Goal: Task Accomplishment & Management: Complete application form

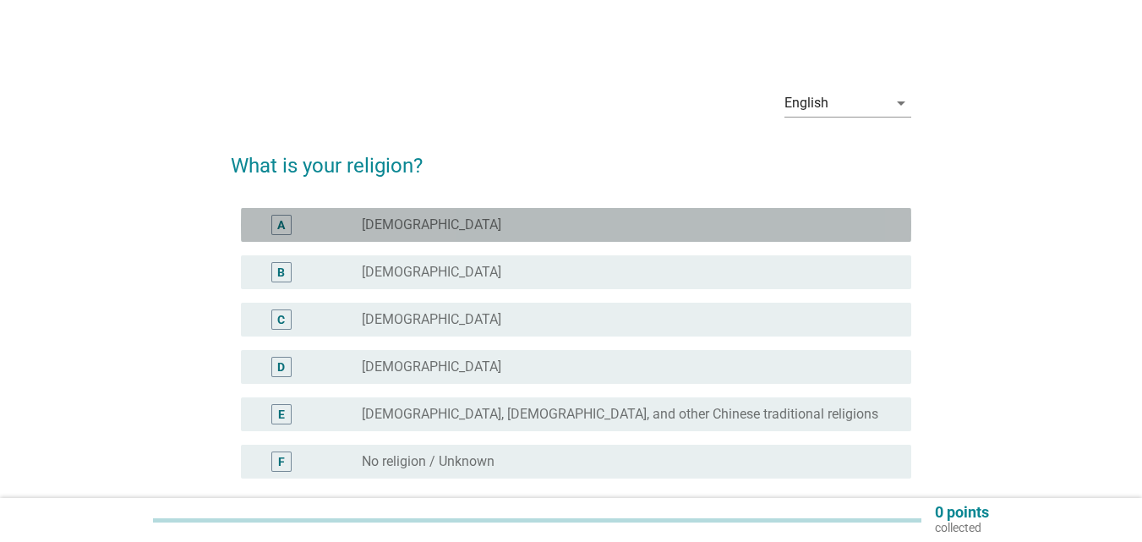
click at [587, 221] on div "radio_button_unchecked [DEMOGRAPHIC_DATA]" at bounding box center [623, 224] width 523 height 17
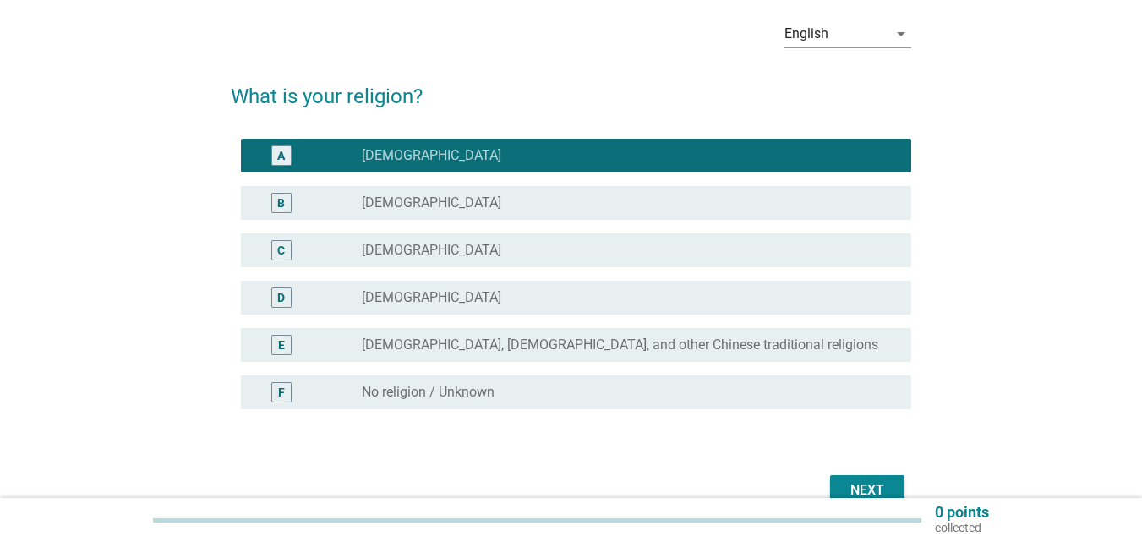
scroll to position [158, 0]
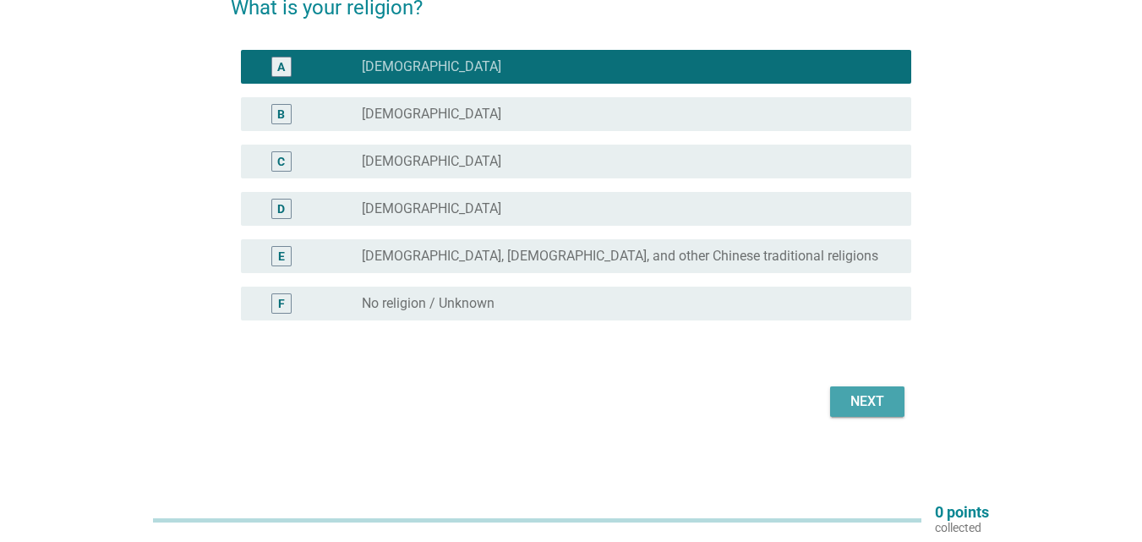
click at [868, 402] on div "Next" at bounding box center [867, 402] width 47 height 20
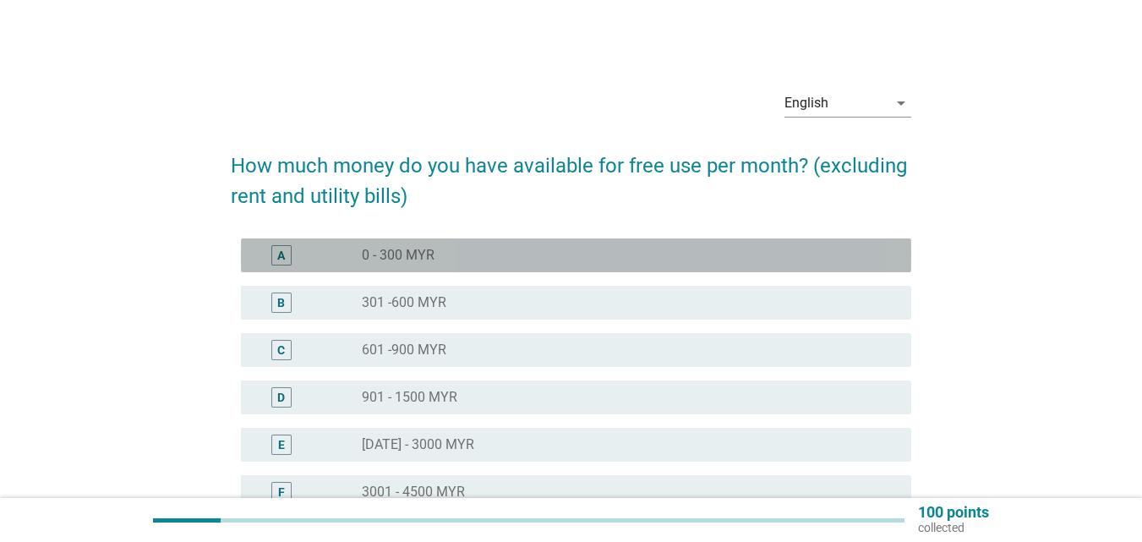
click at [524, 252] on div "radio_button_unchecked 0 - 300 MYR" at bounding box center [623, 255] width 523 height 17
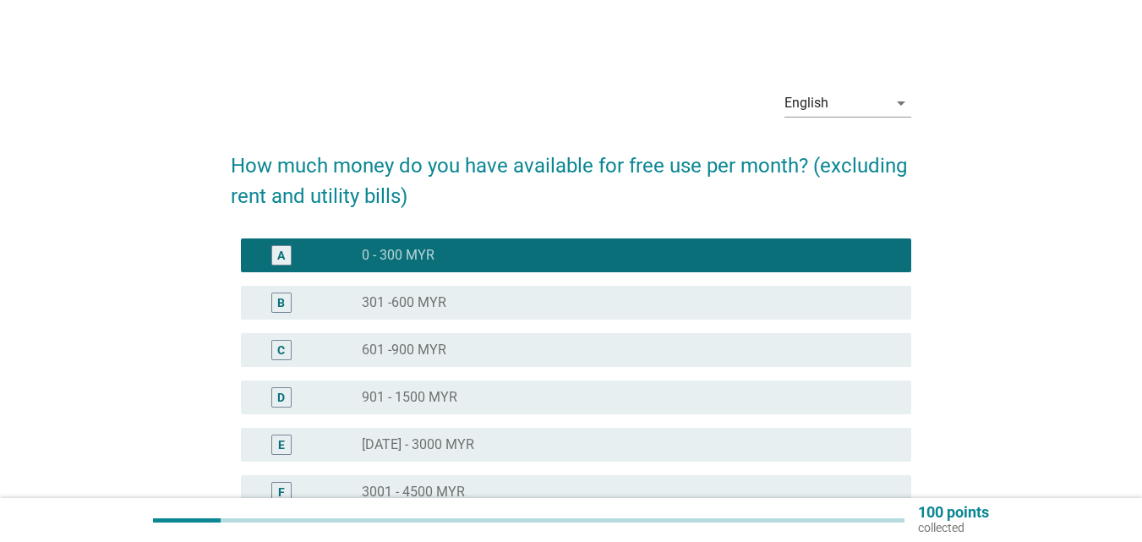
scroll to position [331, 0]
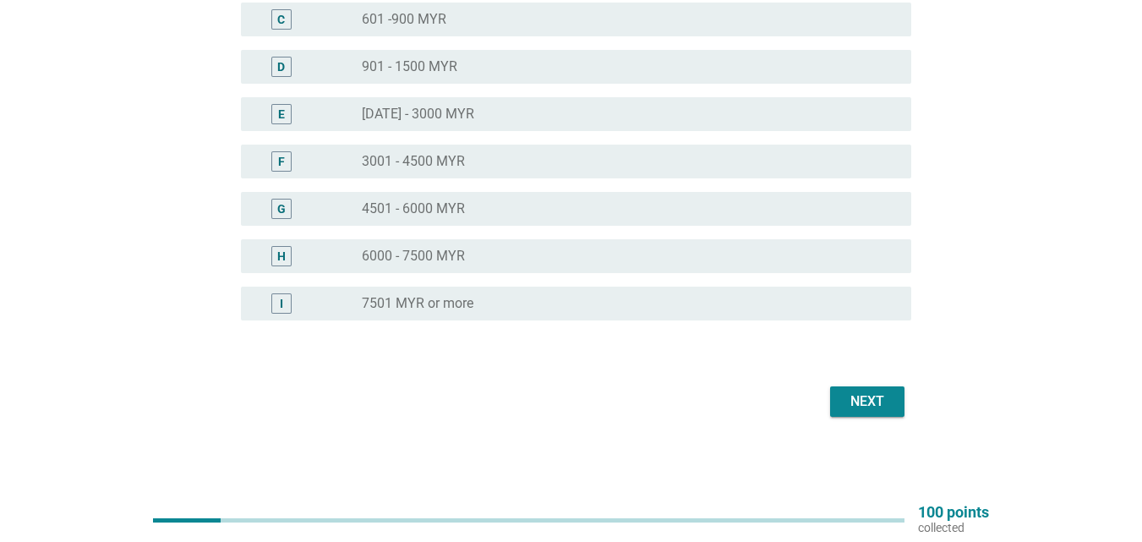
click at [850, 390] on button "Next" at bounding box center [867, 401] width 74 height 30
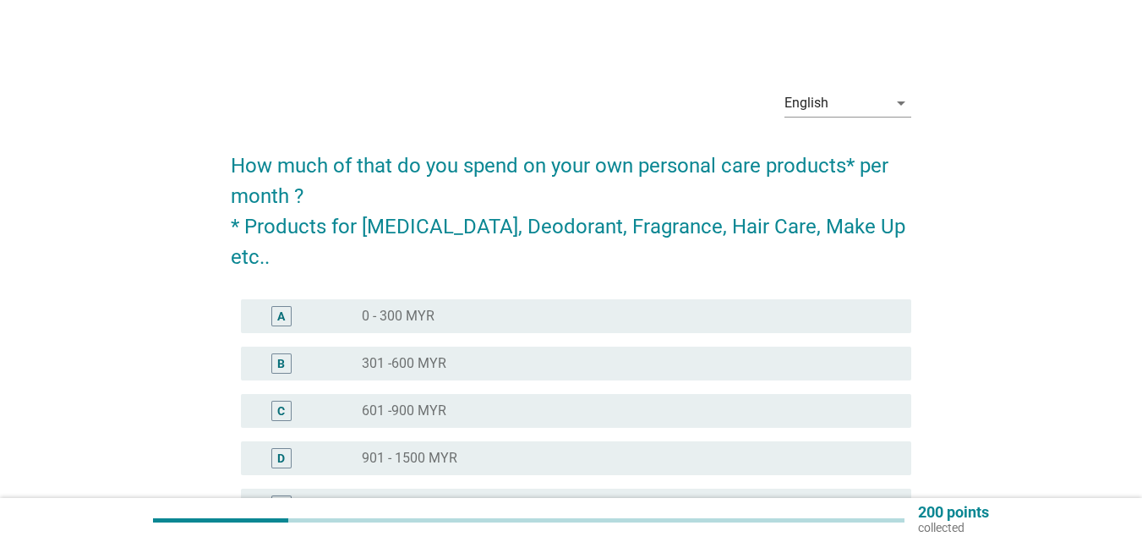
click at [484, 308] on div "radio_button_unchecked 0 - 300 MYR" at bounding box center [623, 316] width 523 height 17
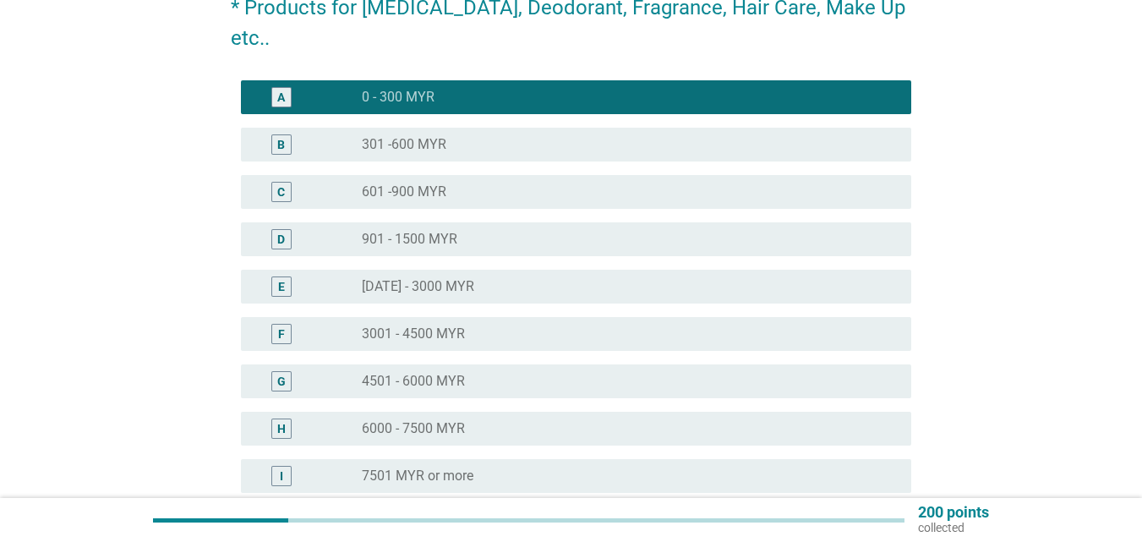
scroll to position [361, 0]
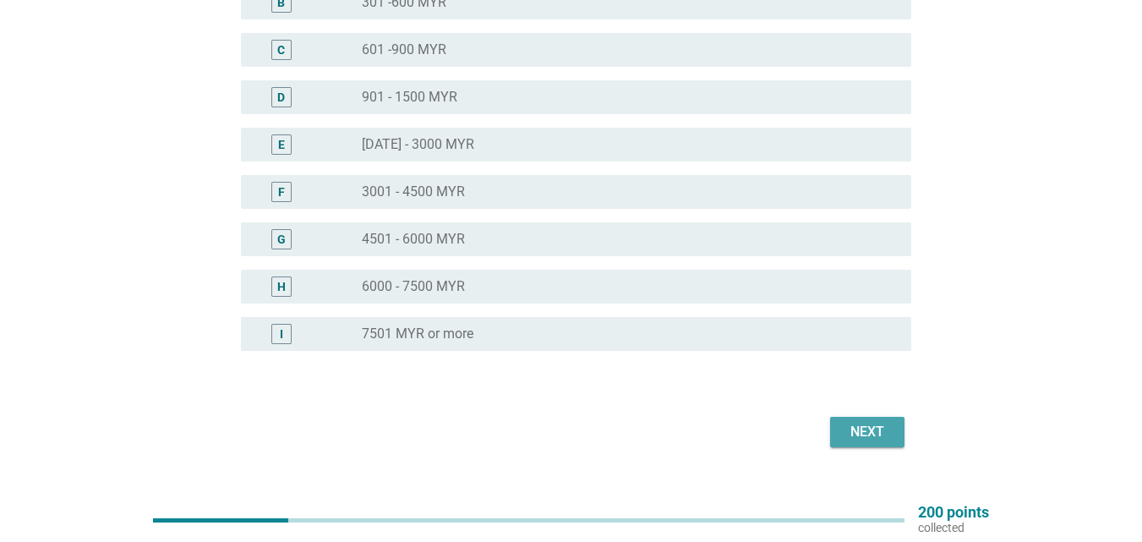
click at [844, 422] on div "Next" at bounding box center [867, 432] width 47 height 20
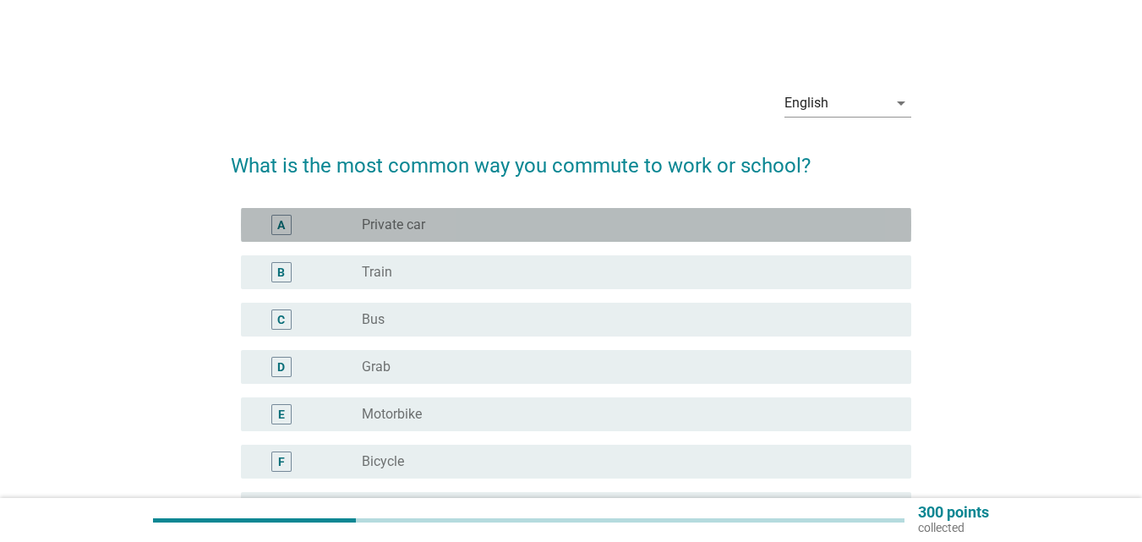
click at [572, 226] on div "radio_button_unchecked Private car" at bounding box center [623, 224] width 523 height 17
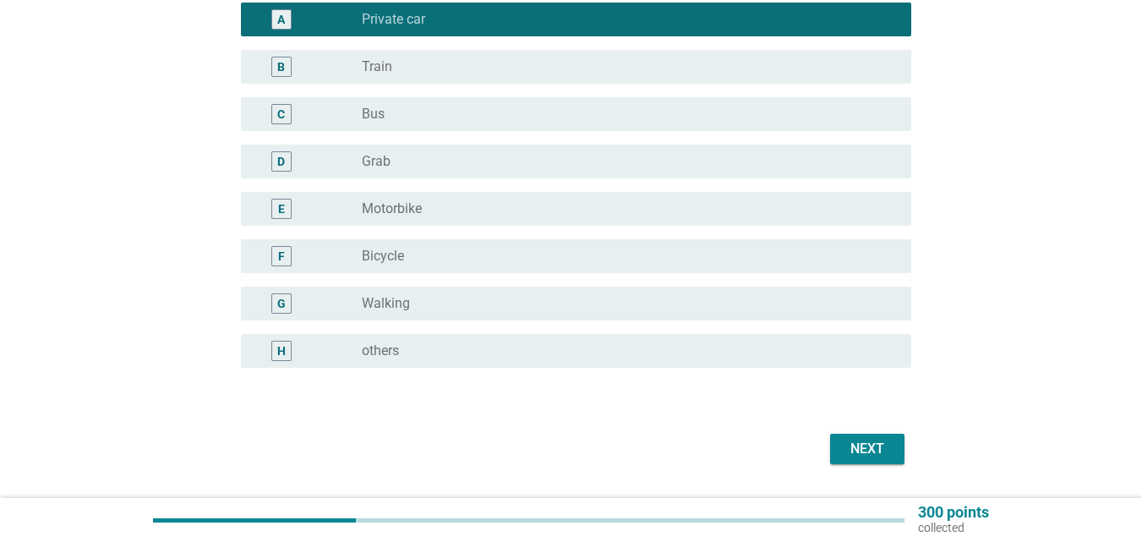
scroll to position [253, 0]
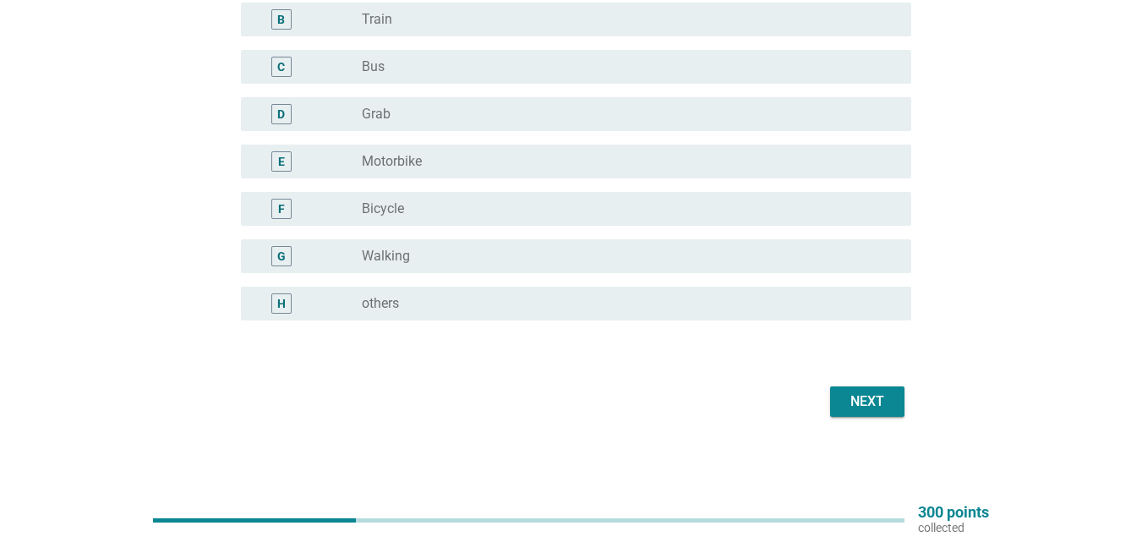
click at [865, 375] on form "What is the most common way you commute to work or school? A radio_button_check…" at bounding box center [571, 151] width 681 height 541
click at [864, 386] on div "Next" at bounding box center [571, 401] width 681 height 41
click at [864, 394] on div "Next" at bounding box center [867, 402] width 47 height 20
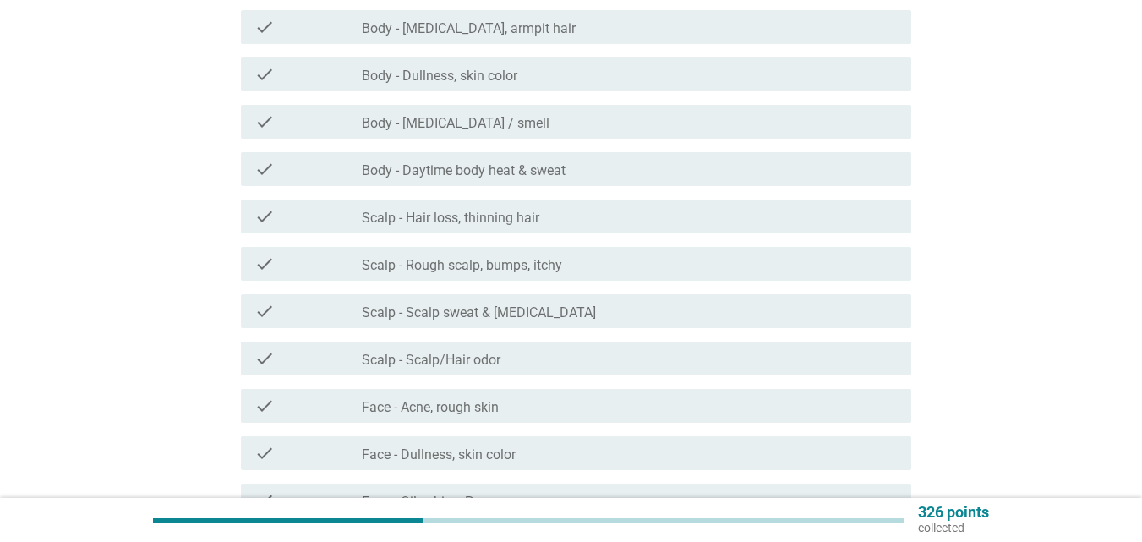
scroll to position [0, 0]
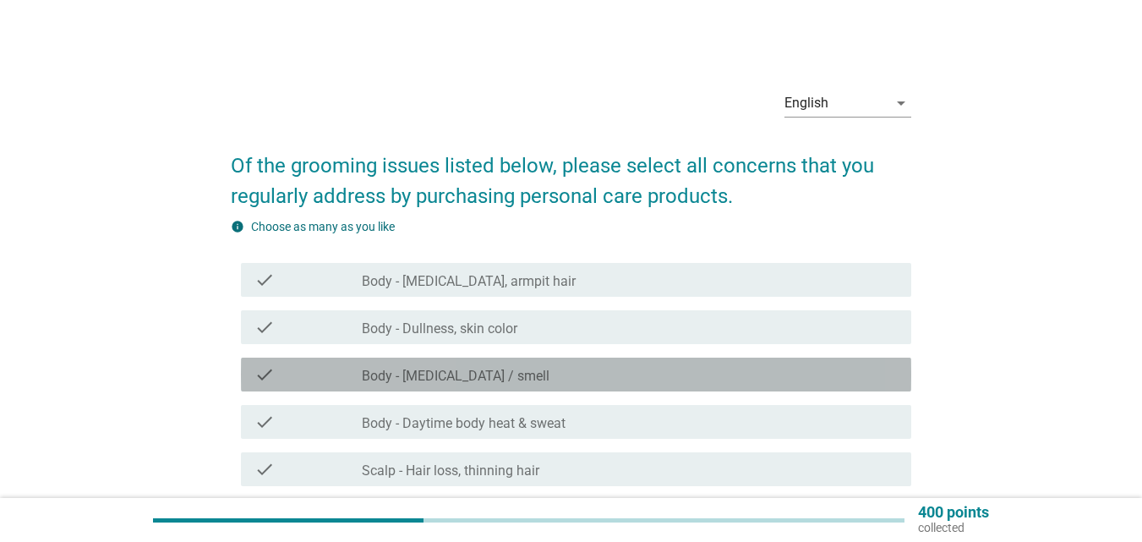
click at [572, 386] on div "check check_box_outline_blank Body - [MEDICAL_DATA] / smell" at bounding box center [576, 375] width 671 height 34
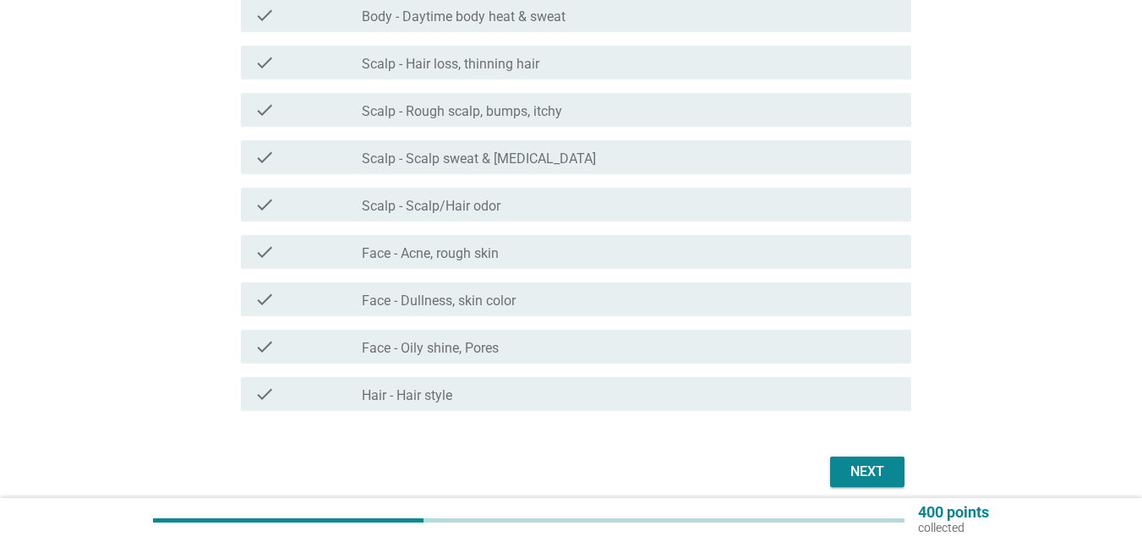
scroll to position [423, 0]
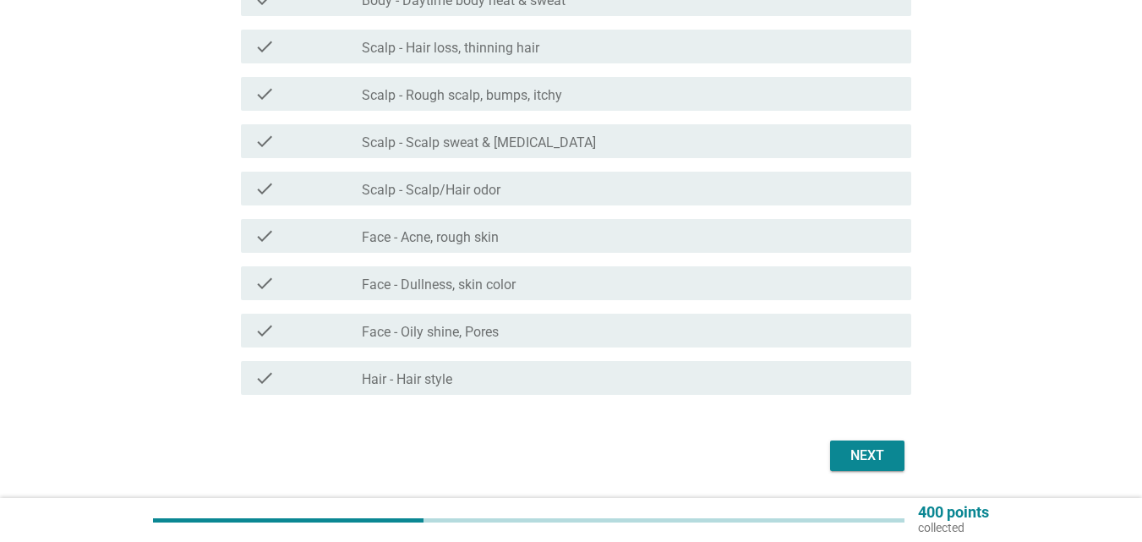
click at [579, 335] on div "check_box_outline_blank Face - Oily shine, Pores" at bounding box center [630, 330] width 536 height 20
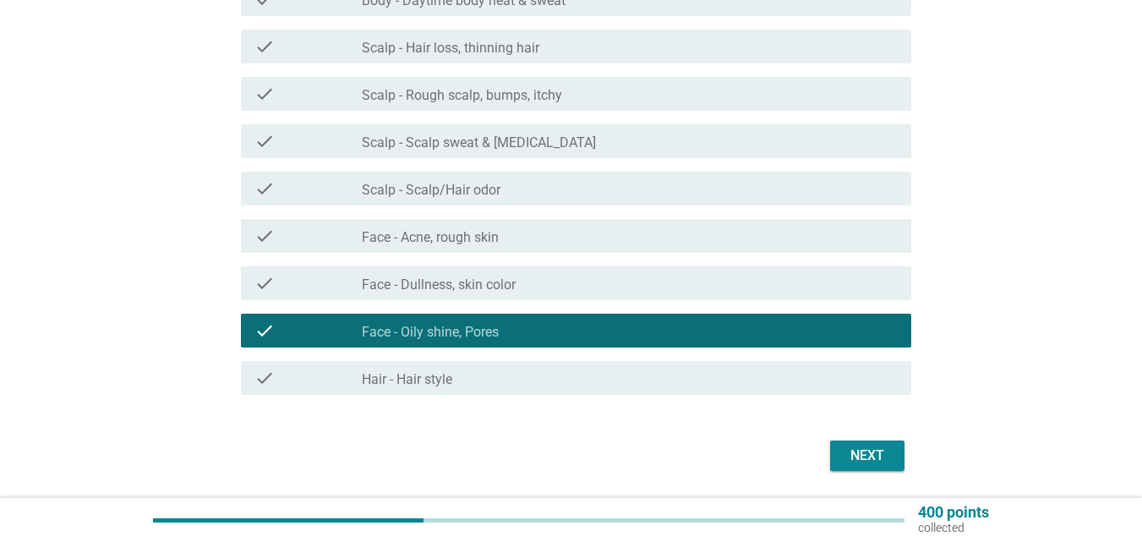
click at [860, 446] on div "Next" at bounding box center [867, 456] width 47 height 20
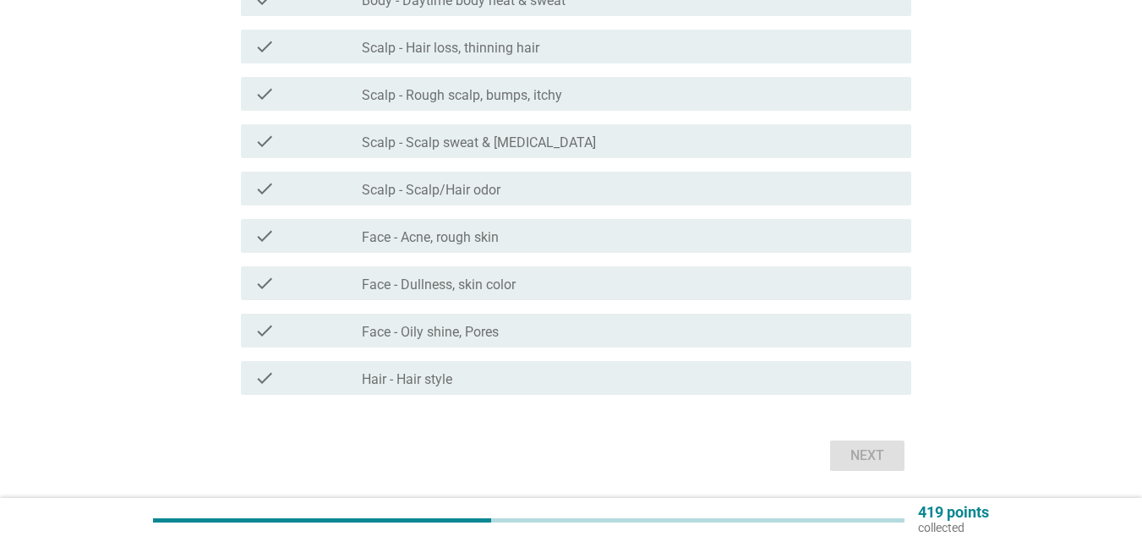
scroll to position [0, 0]
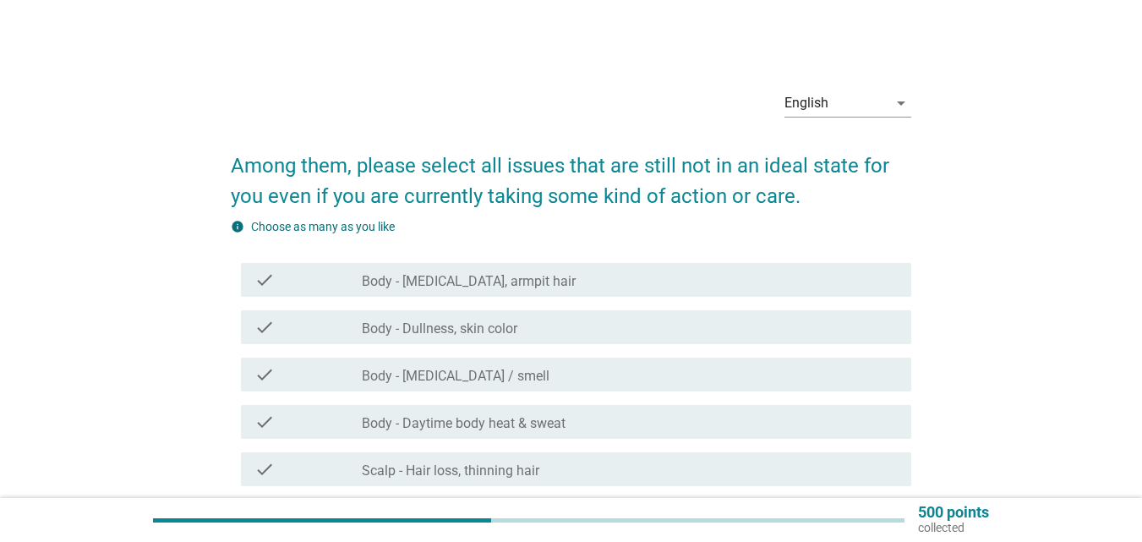
click at [601, 280] on div "check_box_outline_blank Body - [MEDICAL_DATA], armpit hair" at bounding box center [630, 280] width 536 height 20
click at [570, 421] on div "check_box_outline_blank Body - Daytime body heat & sweat" at bounding box center [630, 422] width 536 height 20
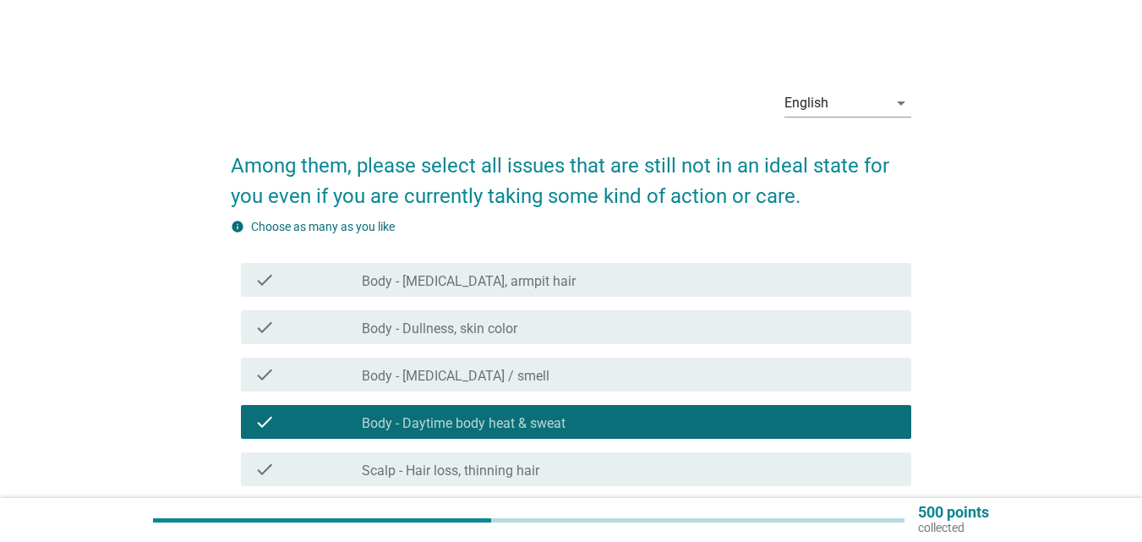
click at [536, 271] on div "check_box_outline_blank Body - [MEDICAL_DATA], armpit hair" at bounding box center [630, 280] width 536 height 20
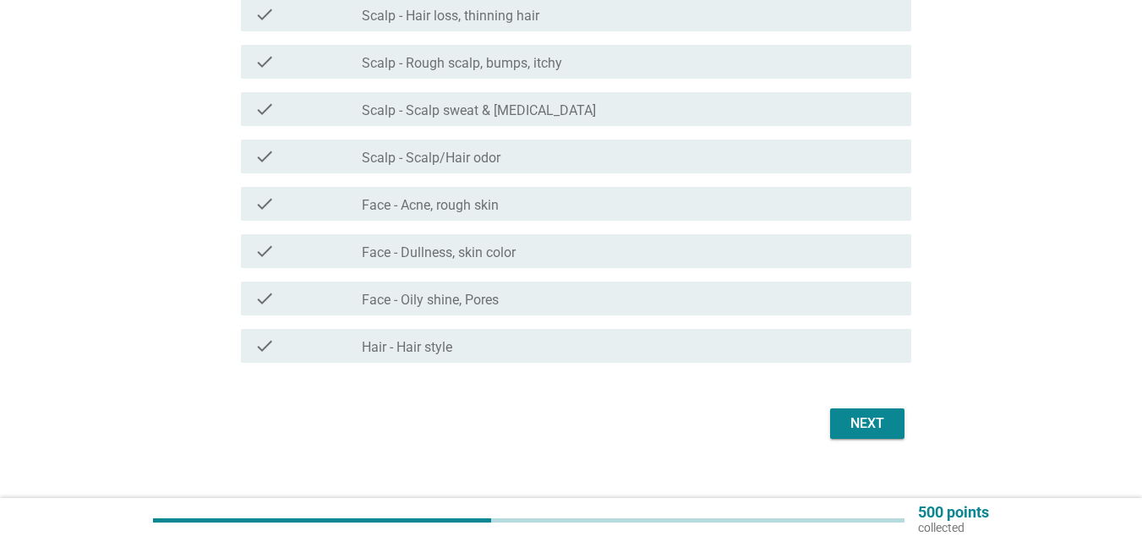
scroll to position [477, 0]
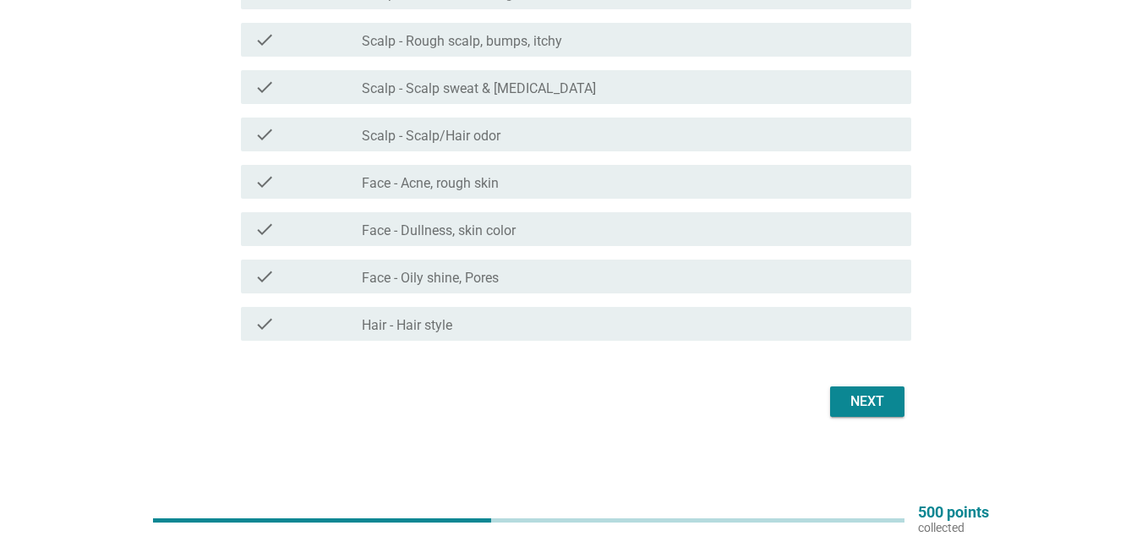
click at [868, 397] on div "Next" at bounding box center [867, 402] width 47 height 20
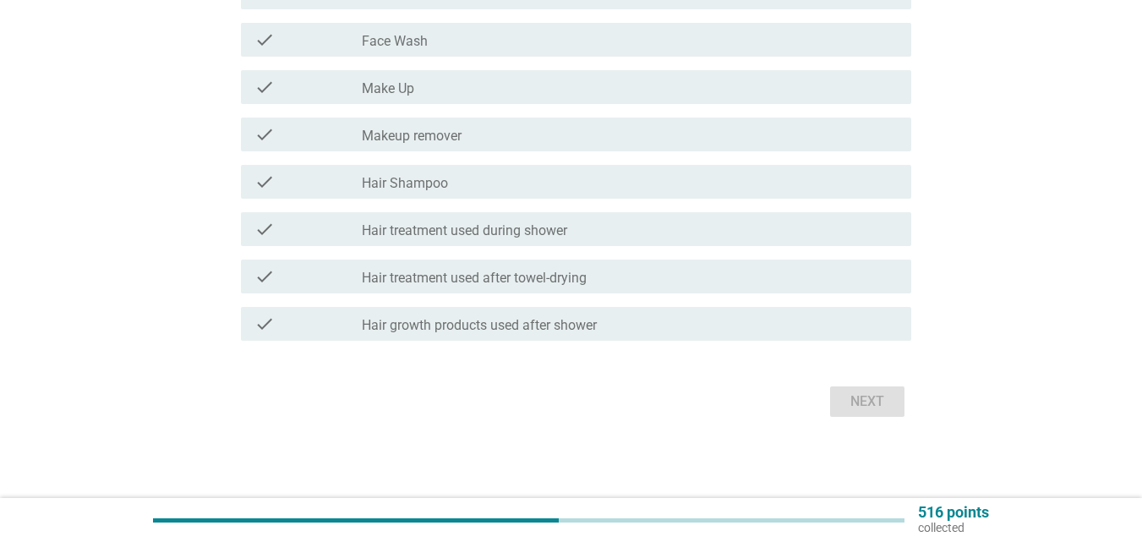
scroll to position [0, 0]
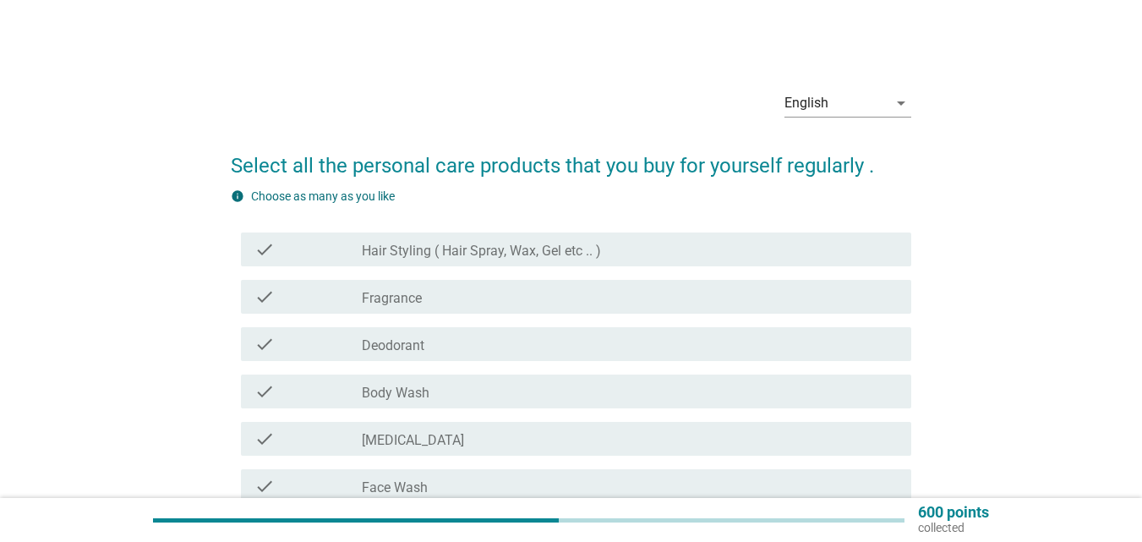
click at [478, 298] on div "check_box_outline_blank Fragrance" at bounding box center [630, 297] width 536 height 20
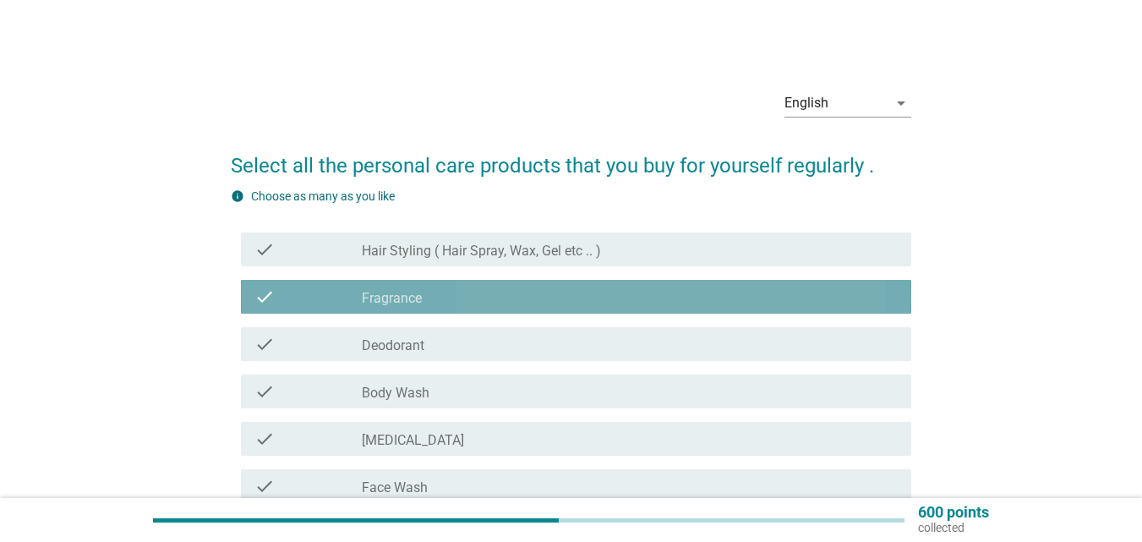
click at [478, 298] on div "check_box_outline_blank Fragrance" at bounding box center [630, 297] width 536 height 20
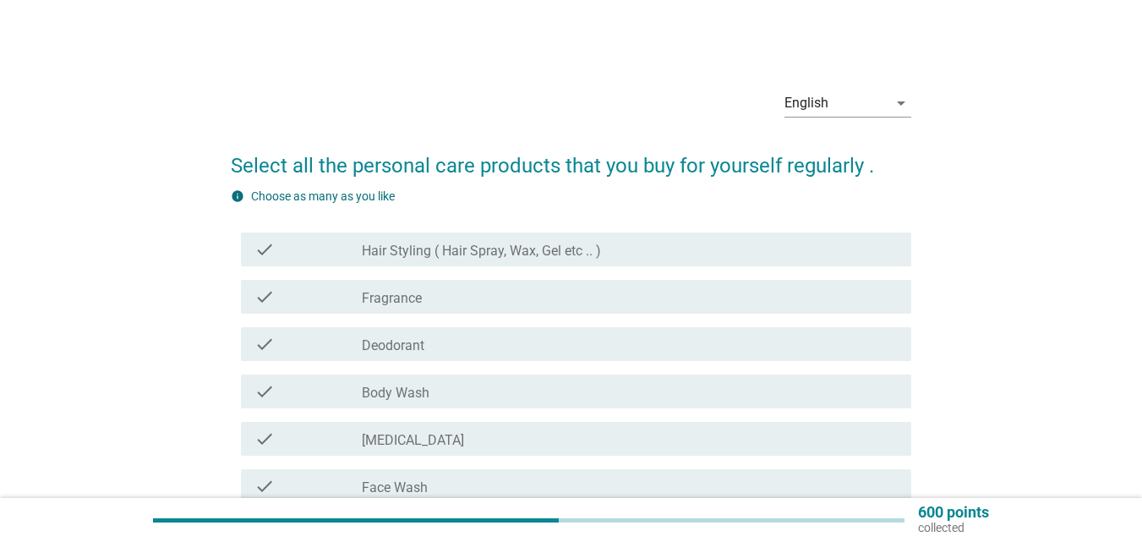
click at [465, 342] on div "check_box_outline_blank Deodorant" at bounding box center [630, 344] width 536 height 20
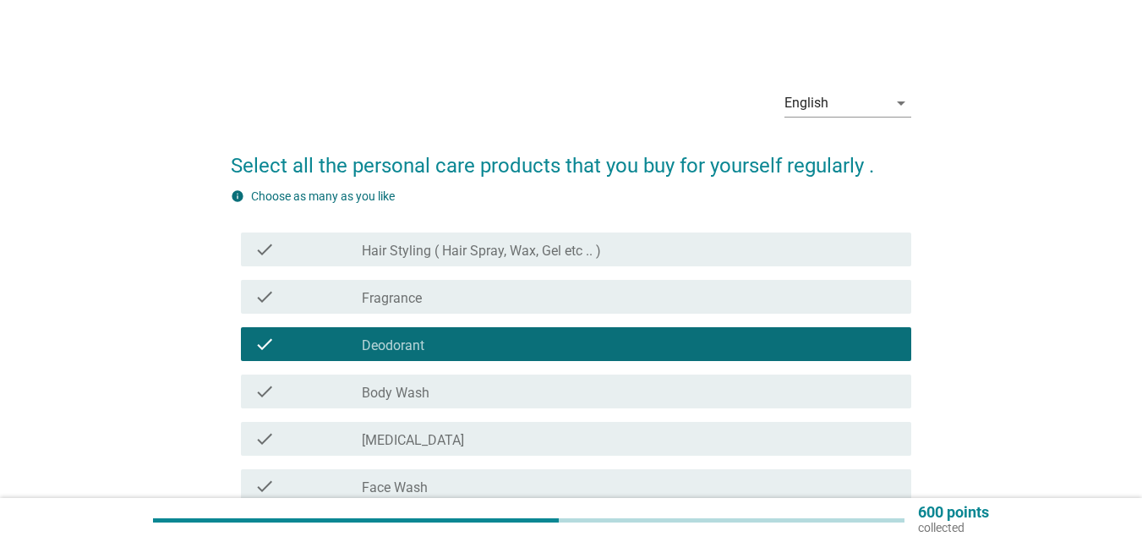
click at [455, 295] on div "check_box_outline_blank Fragrance" at bounding box center [630, 297] width 536 height 20
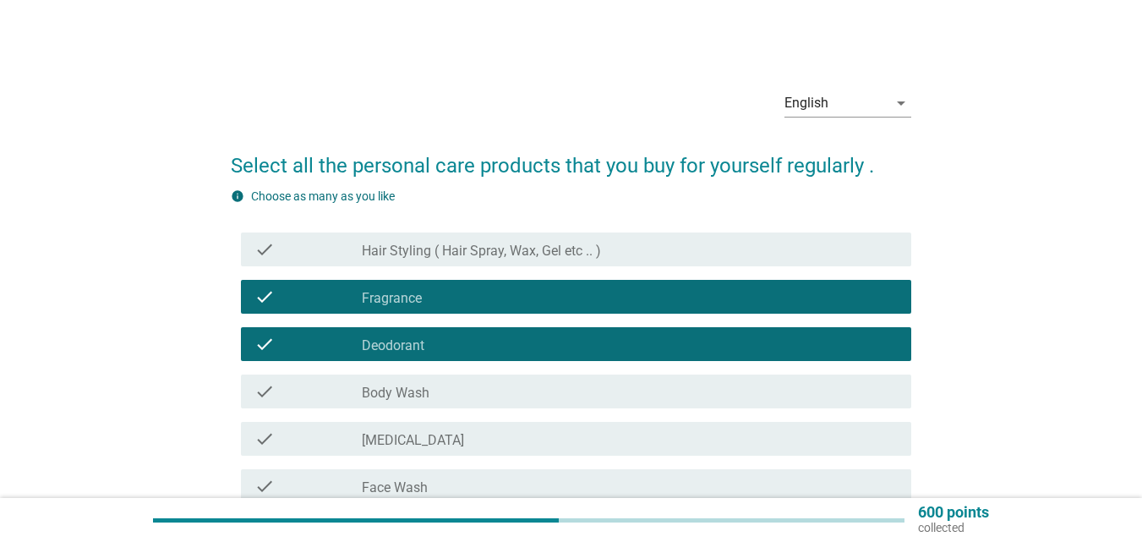
click at [458, 392] on div "check_box_outline_blank Body Wash" at bounding box center [630, 391] width 536 height 20
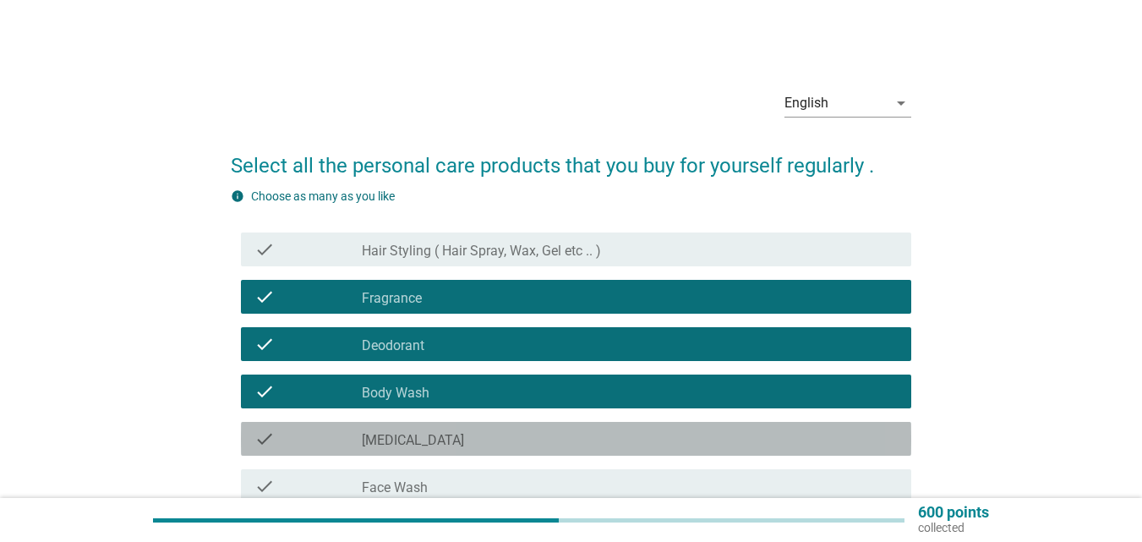
click at [457, 435] on div "check_box_outline_blank [MEDICAL_DATA]" at bounding box center [630, 439] width 536 height 20
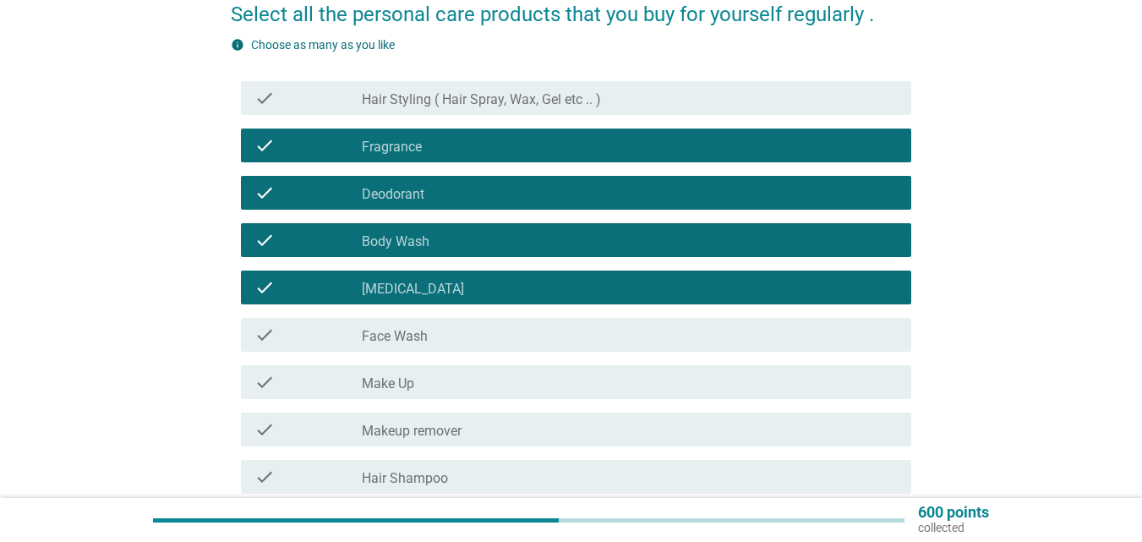
scroll to position [254, 0]
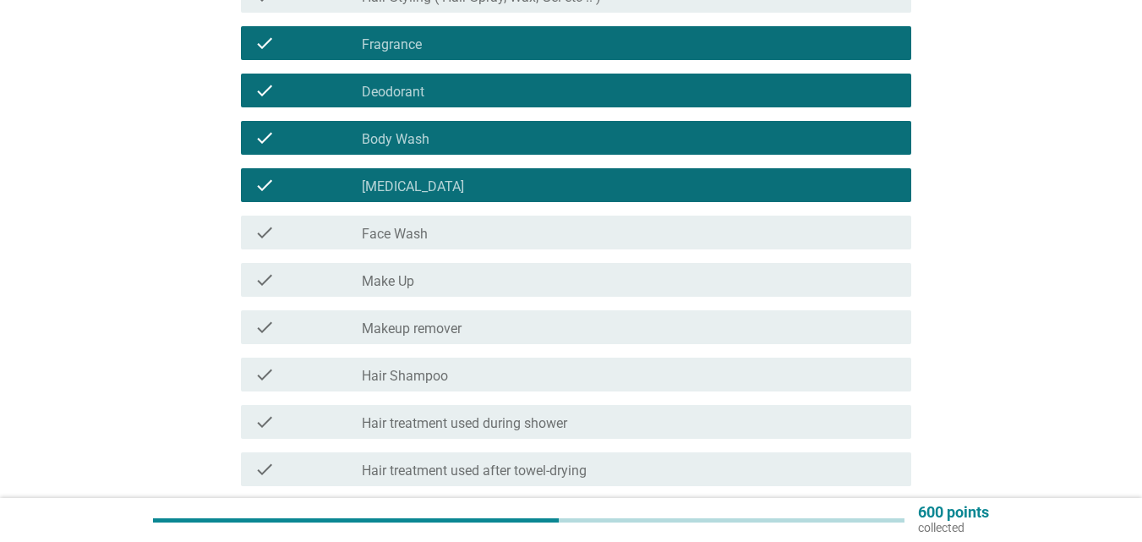
click at [430, 227] on div "check_box_outline_blank Face Wash" at bounding box center [630, 232] width 536 height 20
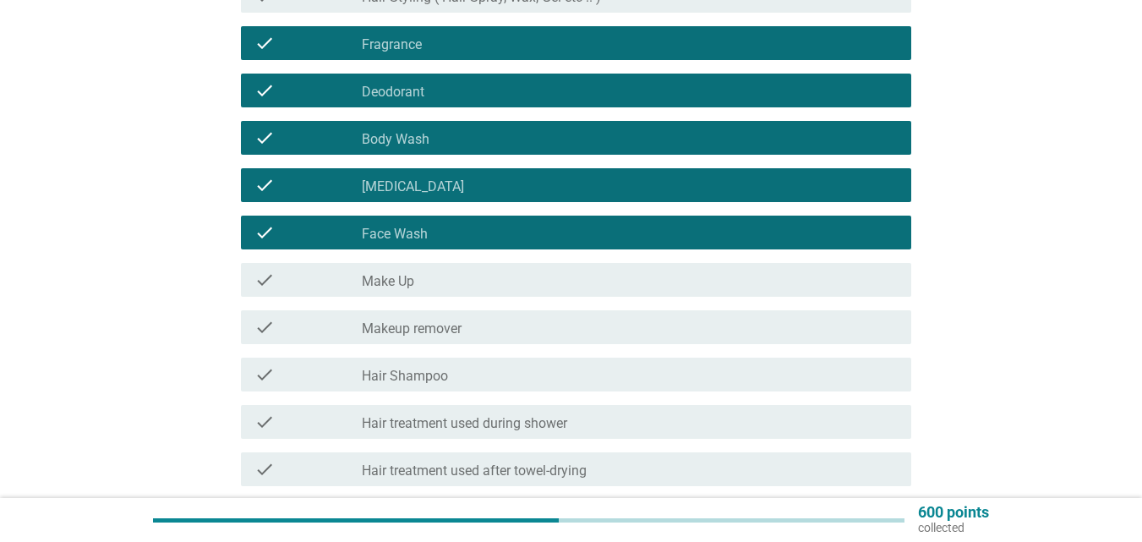
click at [468, 387] on div "check check_box_outline_blank Hair Shampoo" at bounding box center [576, 375] width 671 height 34
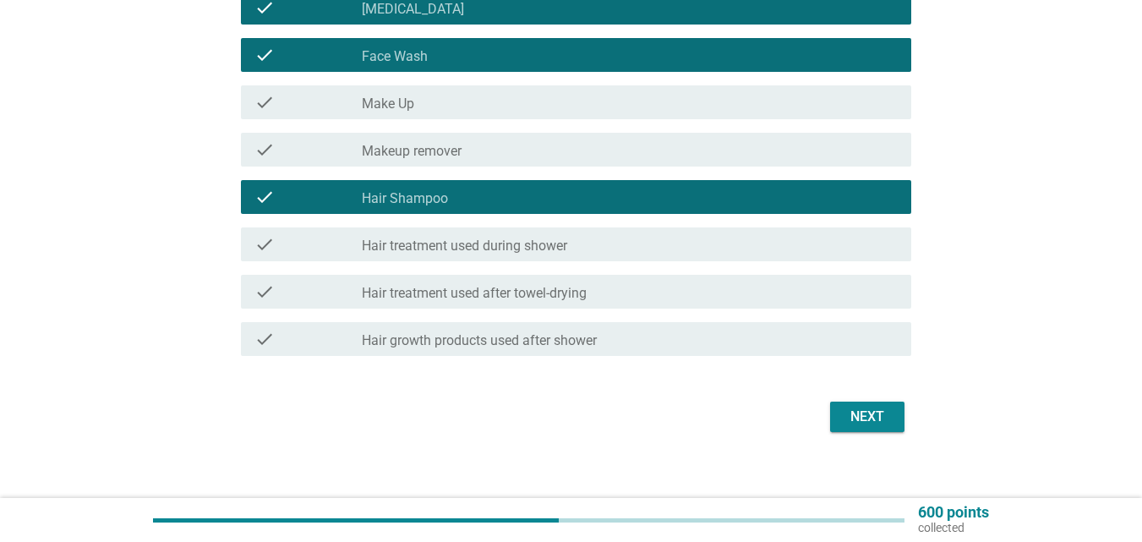
scroll to position [446, 0]
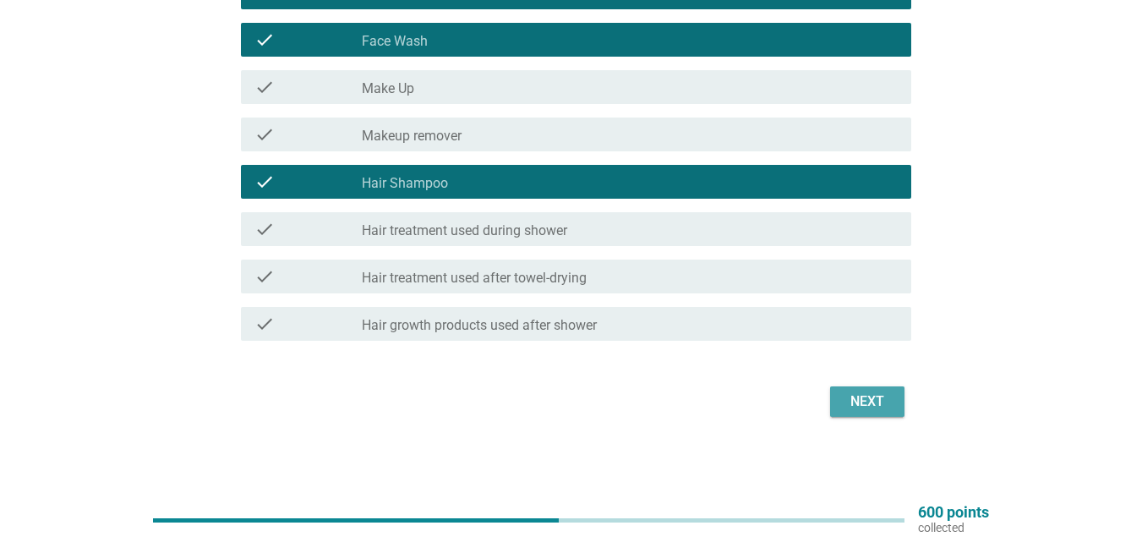
click at [847, 407] on div "Next" at bounding box center [867, 402] width 47 height 20
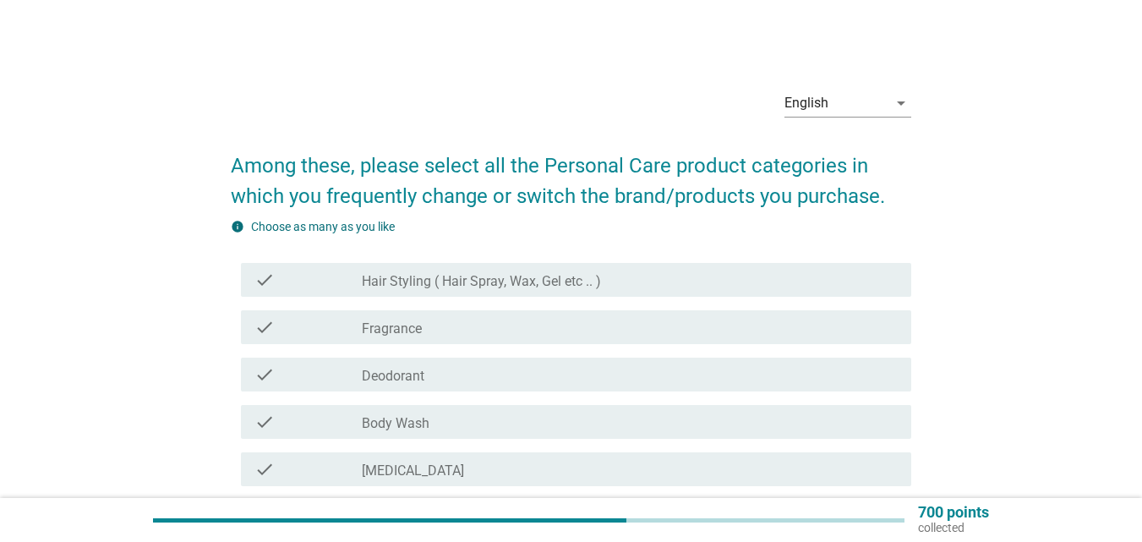
click at [430, 373] on div "check_box_outline_blank Deodorant" at bounding box center [630, 374] width 536 height 20
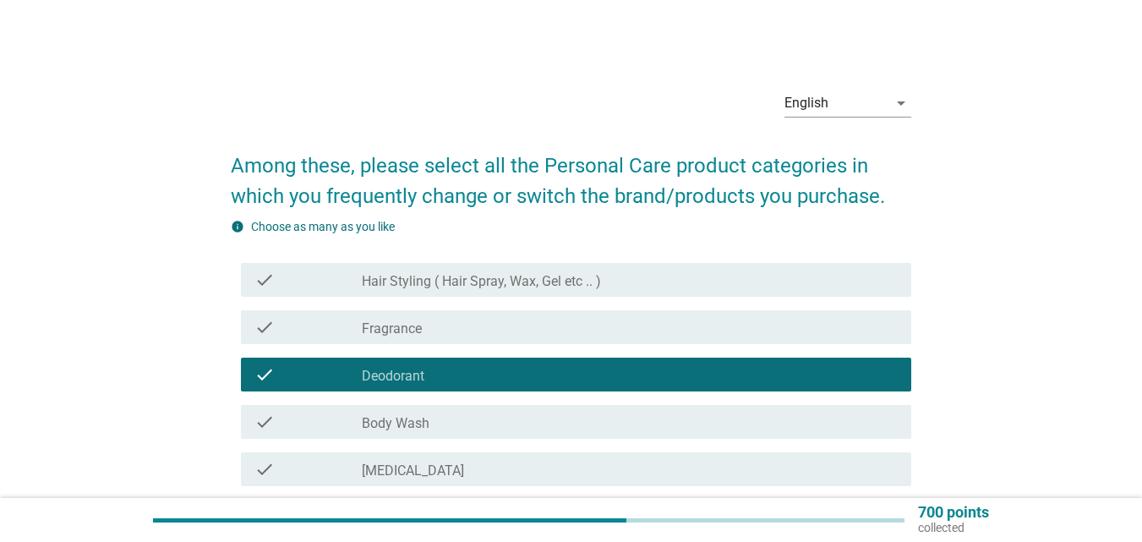
click at [424, 414] on div "check_box_outline_blank Body Wash" at bounding box center [630, 422] width 536 height 20
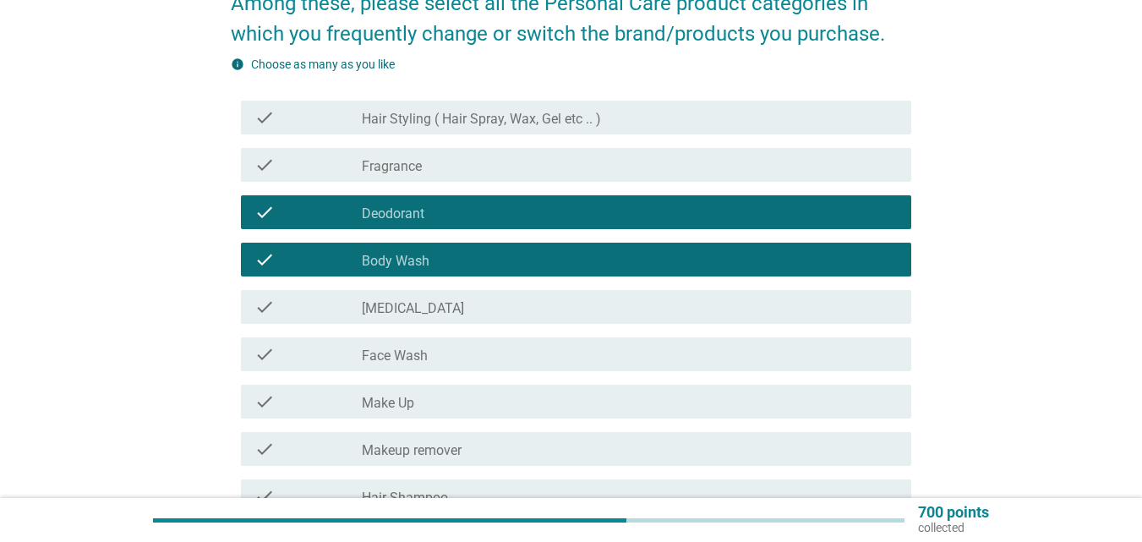
scroll to position [169, 0]
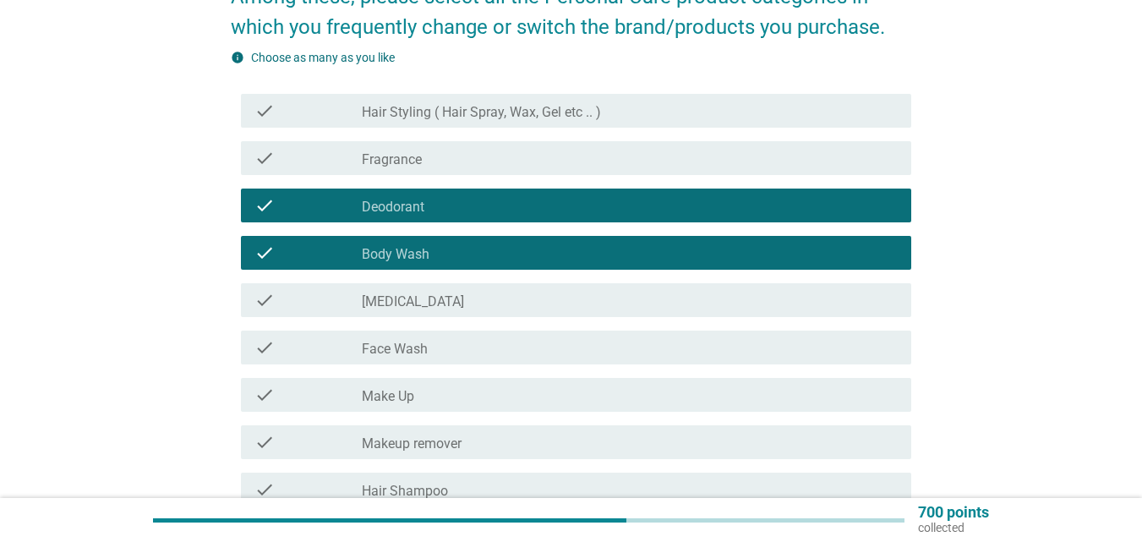
click at [418, 301] on label "[MEDICAL_DATA]" at bounding box center [413, 301] width 102 height 17
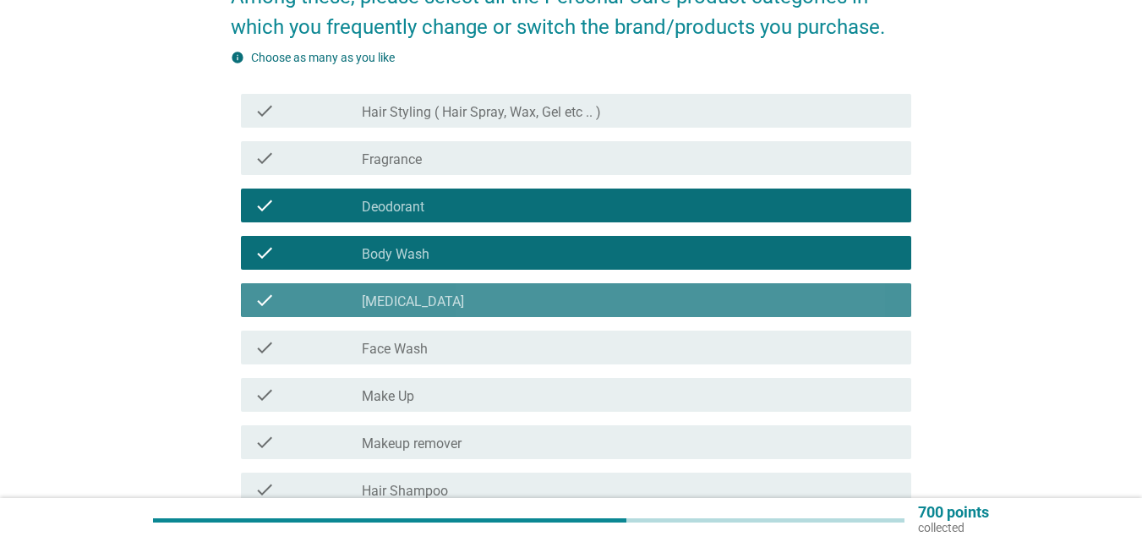
click at [418, 301] on label "[MEDICAL_DATA]" at bounding box center [413, 301] width 102 height 17
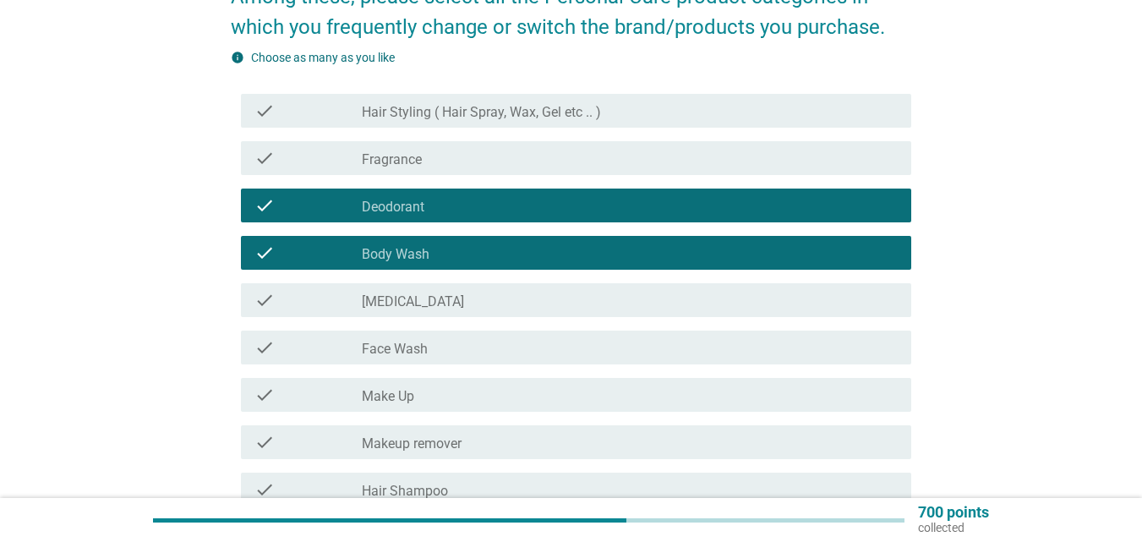
click at [417, 306] on label "[MEDICAL_DATA]" at bounding box center [413, 301] width 102 height 17
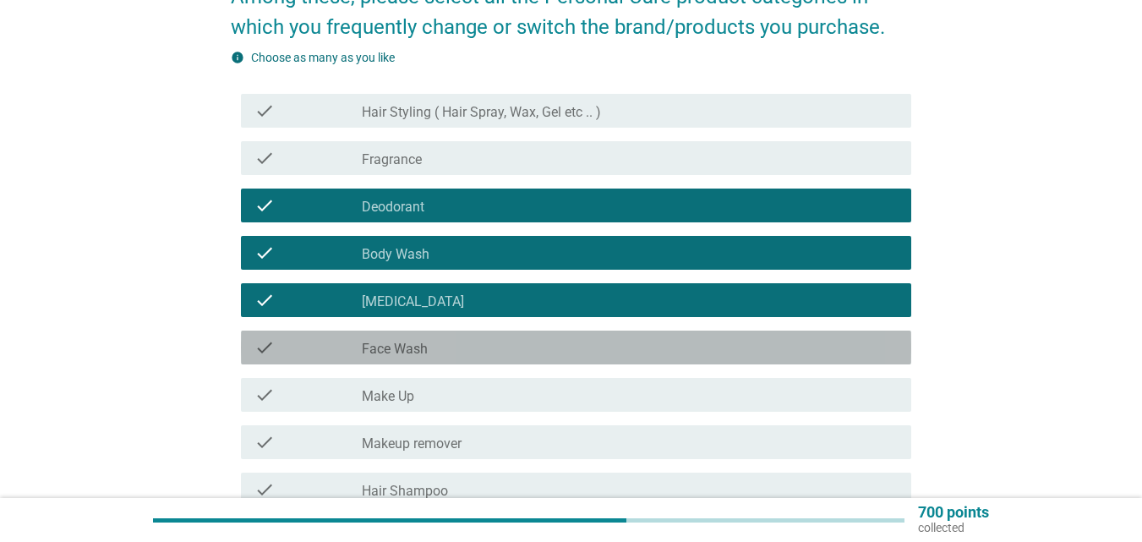
click at [431, 355] on div "check_box_outline_blank Face Wash" at bounding box center [630, 347] width 536 height 20
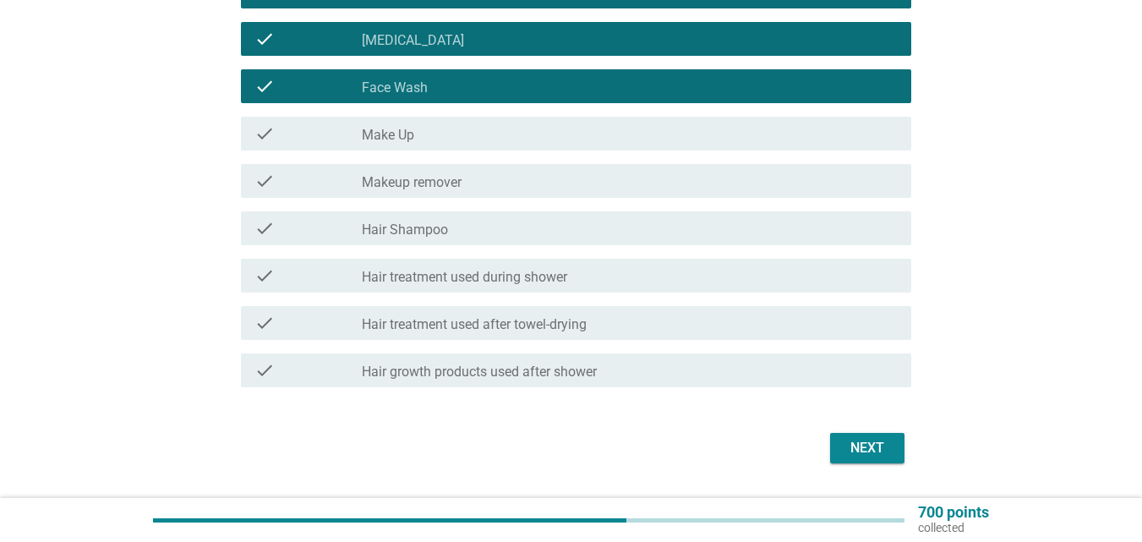
scroll to position [477, 0]
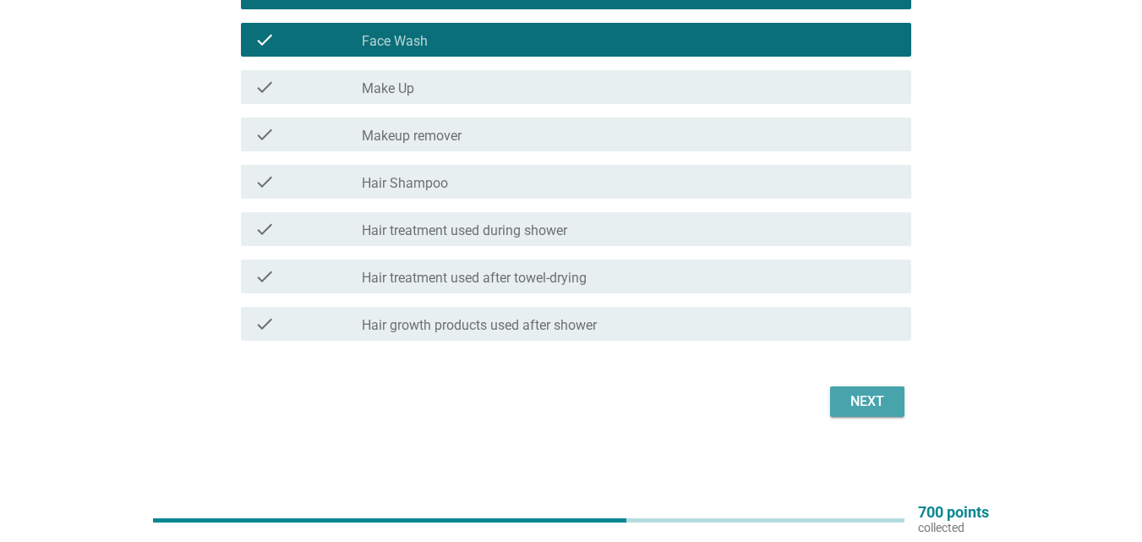
click at [873, 404] on div "Next" at bounding box center [867, 402] width 47 height 20
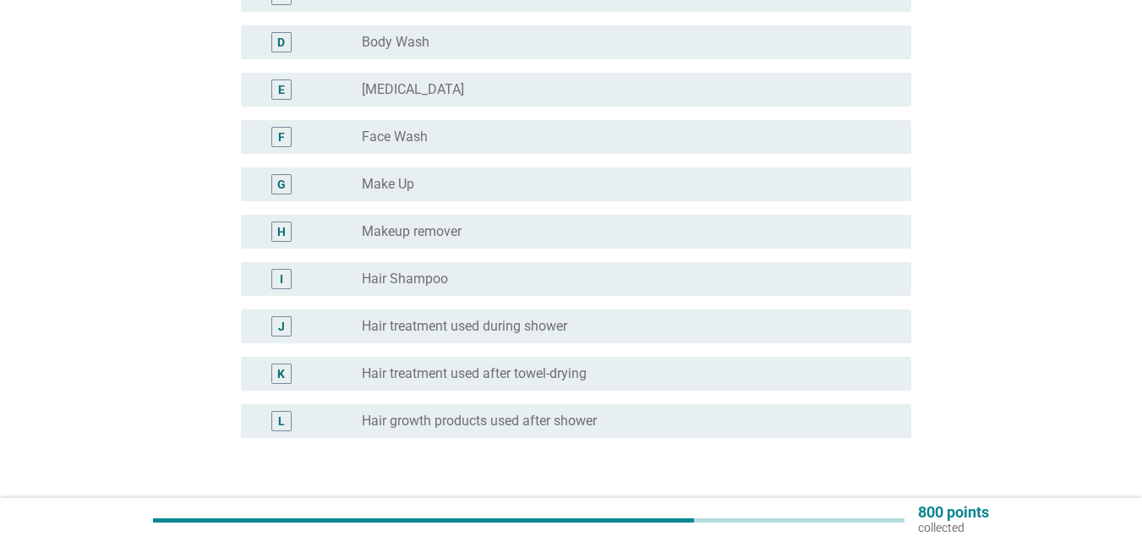
scroll to position [423, 0]
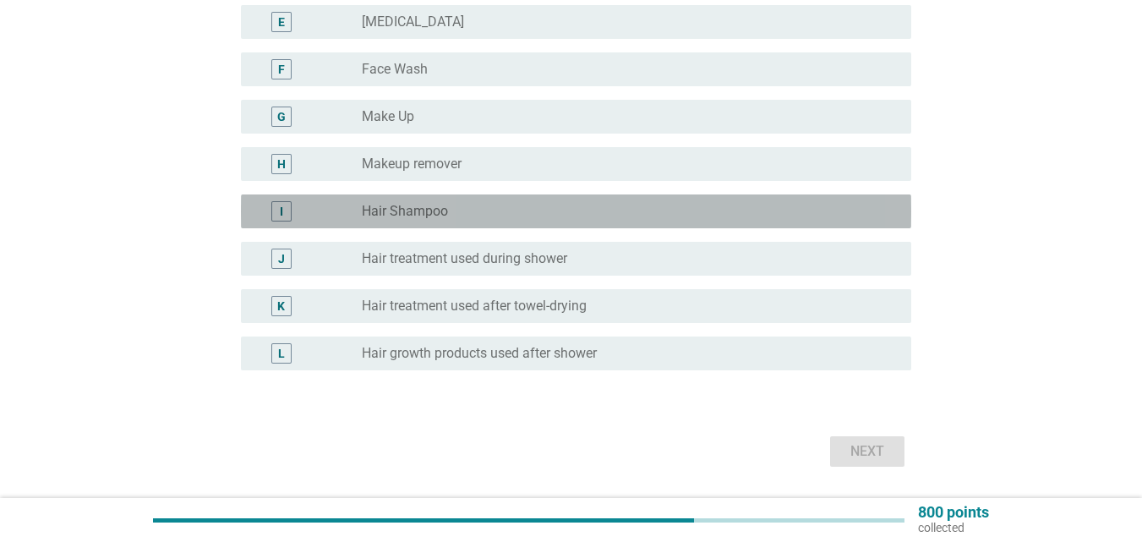
click at [512, 210] on div "radio_button_unchecked Hair Shampoo" at bounding box center [623, 211] width 523 height 17
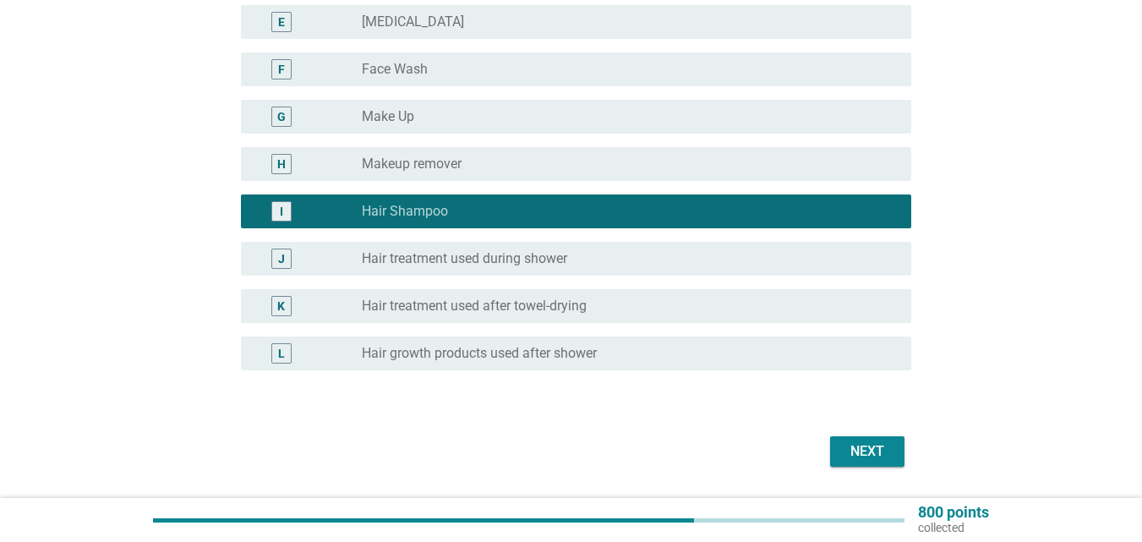
click at [875, 447] on div "Next" at bounding box center [867, 451] width 47 height 20
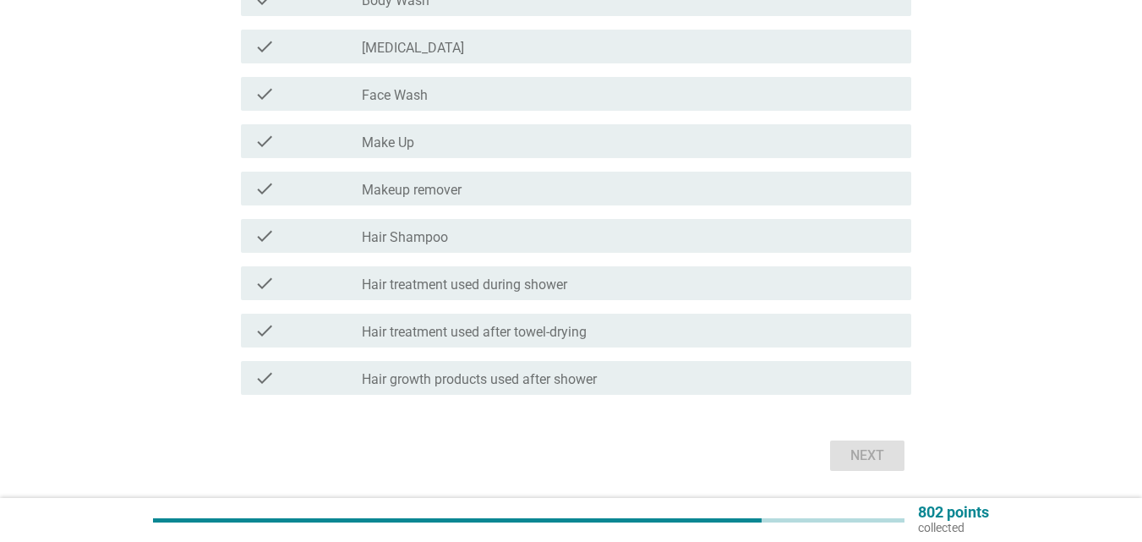
scroll to position [0, 0]
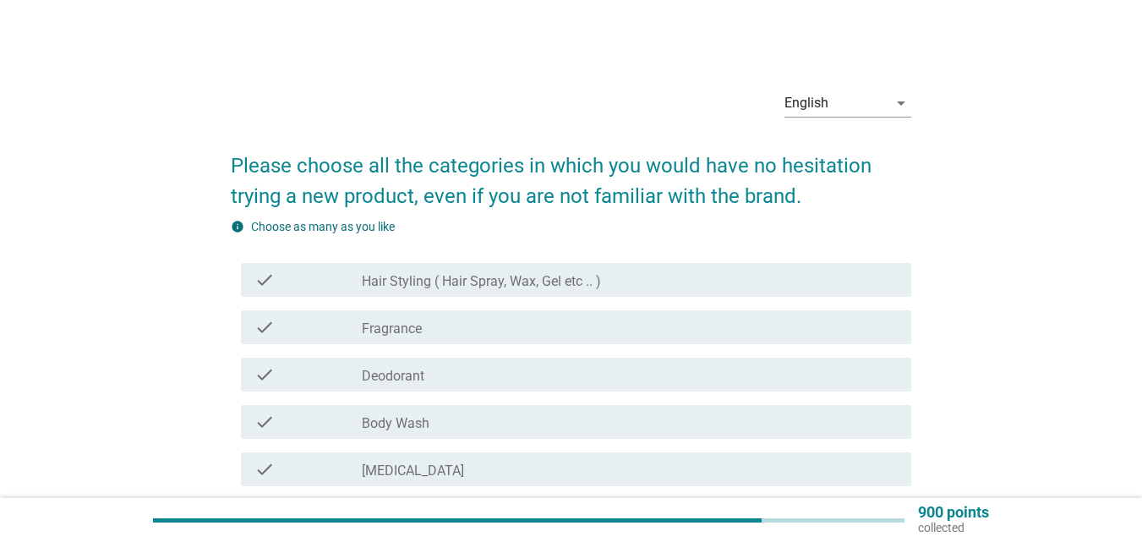
click at [523, 369] on div "check_box_outline_blank Deodorant" at bounding box center [630, 374] width 536 height 20
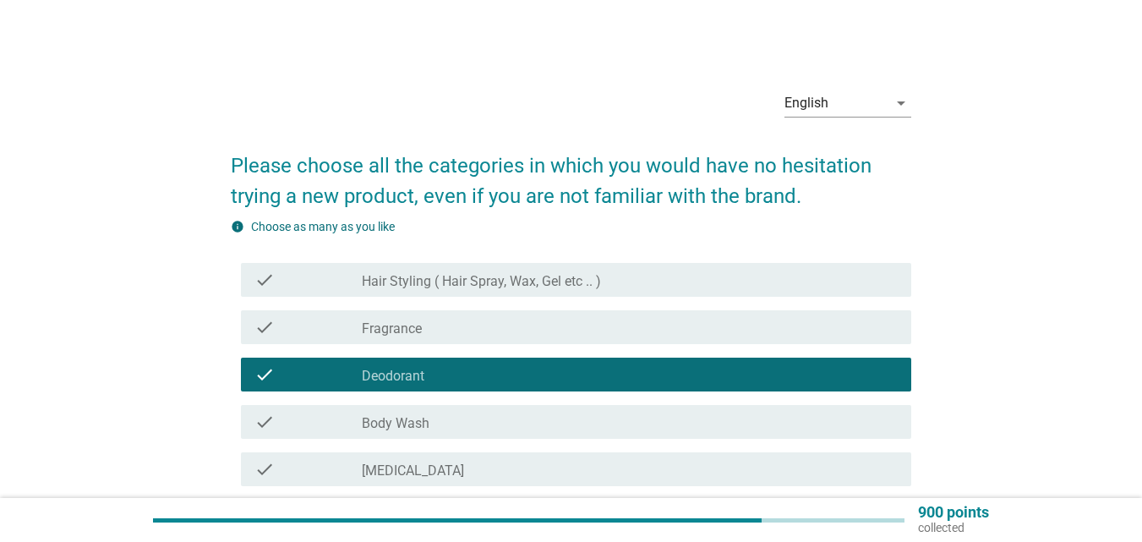
click at [520, 464] on div "check_box_outline_blank [MEDICAL_DATA]" at bounding box center [630, 469] width 536 height 20
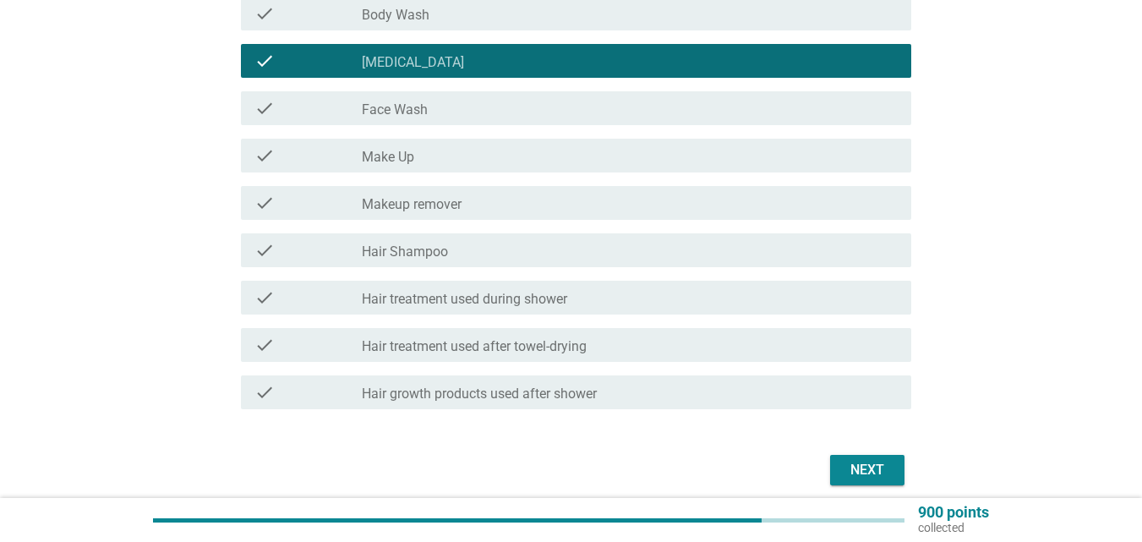
scroll to position [477, 0]
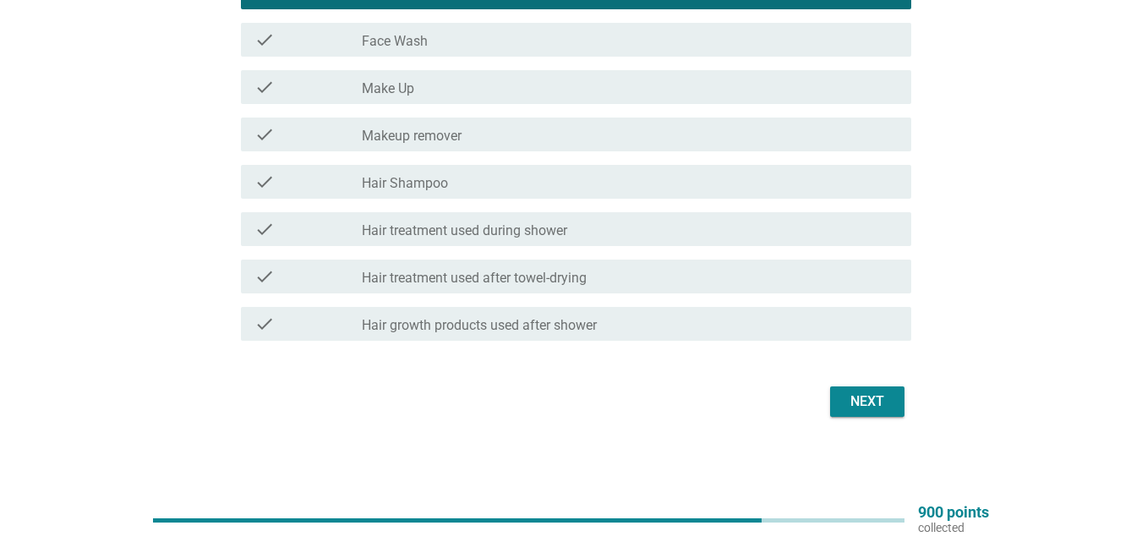
click at [861, 405] on div "Next" at bounding box center [867, 402] width 47 height 20
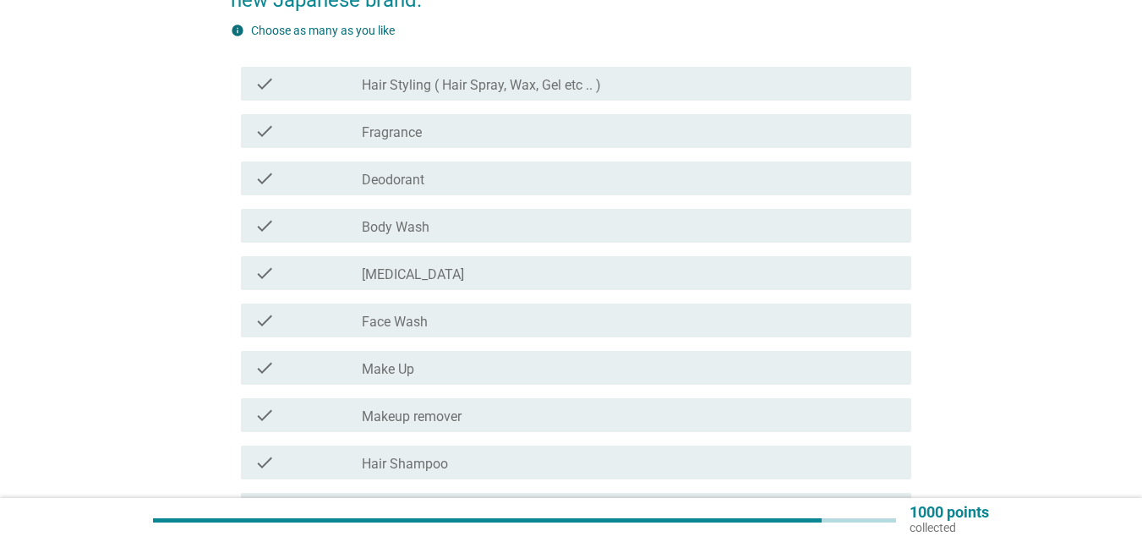
scroll to position [169, 0]
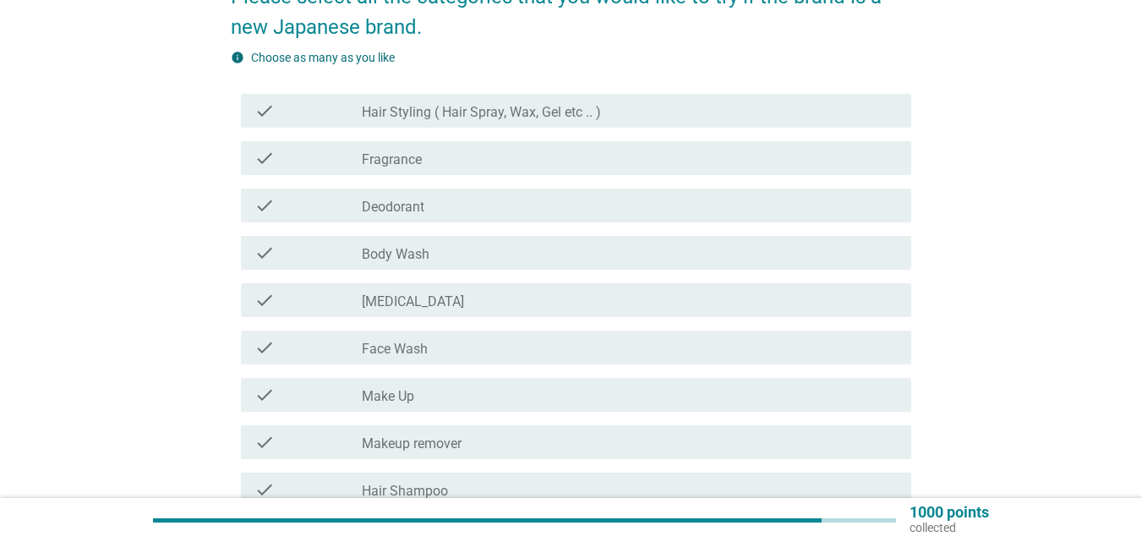
click at [441, 162] on div "check_box_outline_blank Fragrance" at bounding box center [630, 158] width 536 height 20
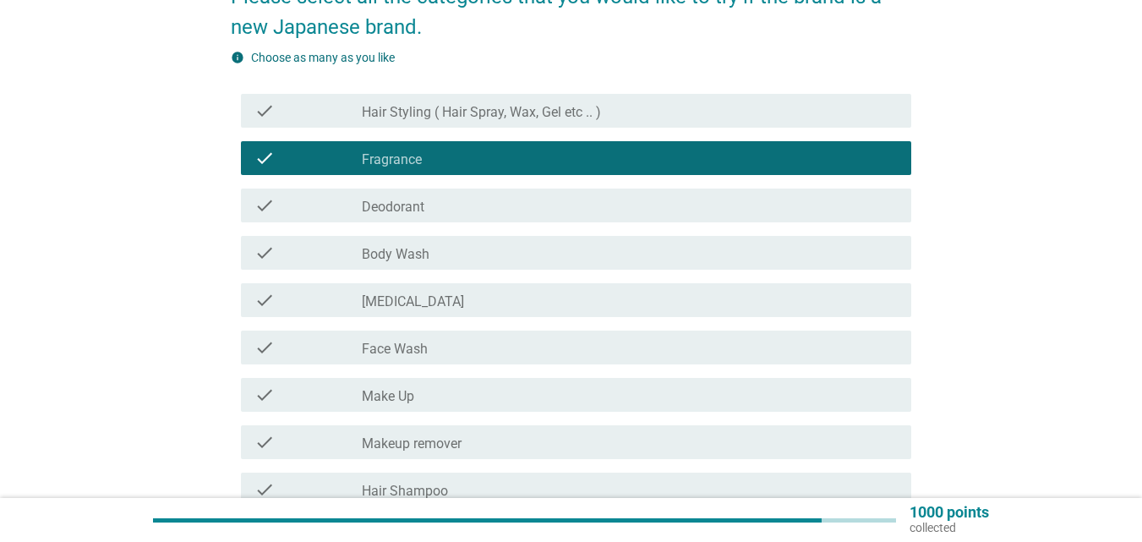
click at [405, 118] on label "Hair Styling ( Hair Spray, Wax, Gel etc .. )" at bounding box center [481, 112] width 239 height 17
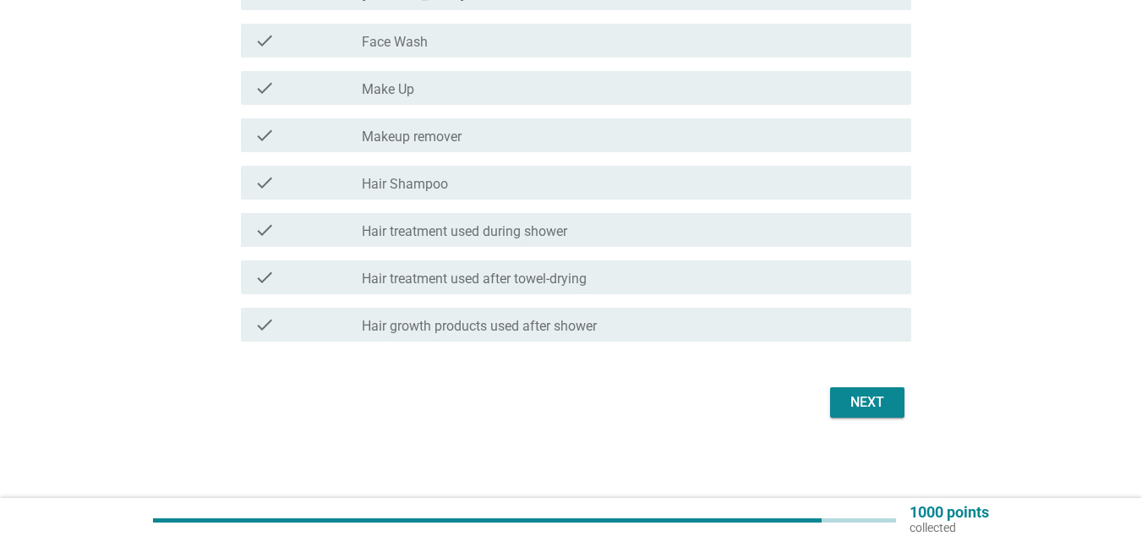
scroll to position [477, 0]
click at [878, 404] on div "Next" at bounding box center [867, 402] width 47 height 20
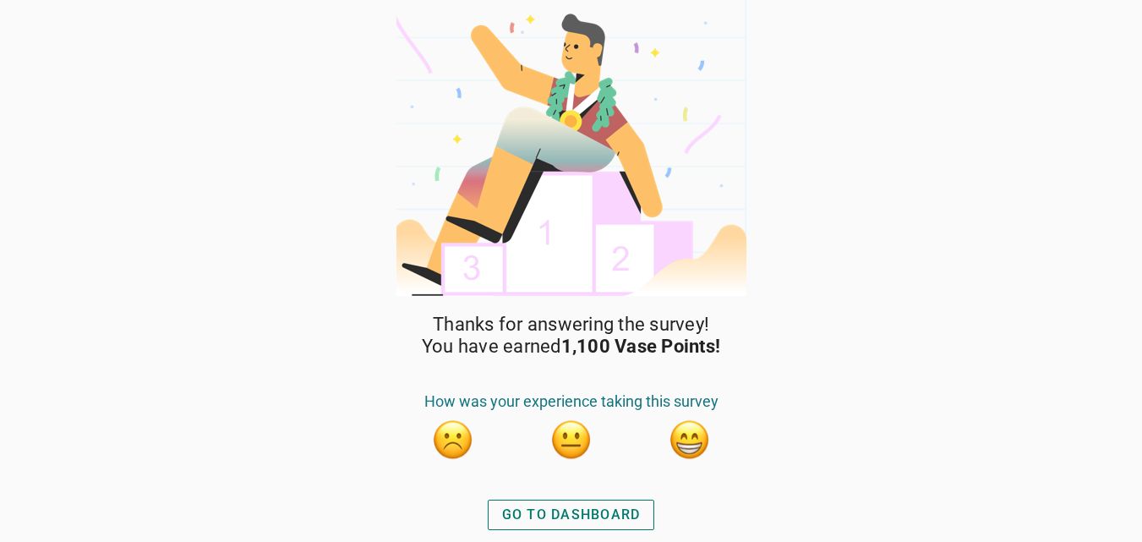
click at [592, 516] on div "GO TO DASHBOARD" at bounding box center [571, 515] width 139 height 20
